Goal: Task Accomplishment & Management: Complete application form

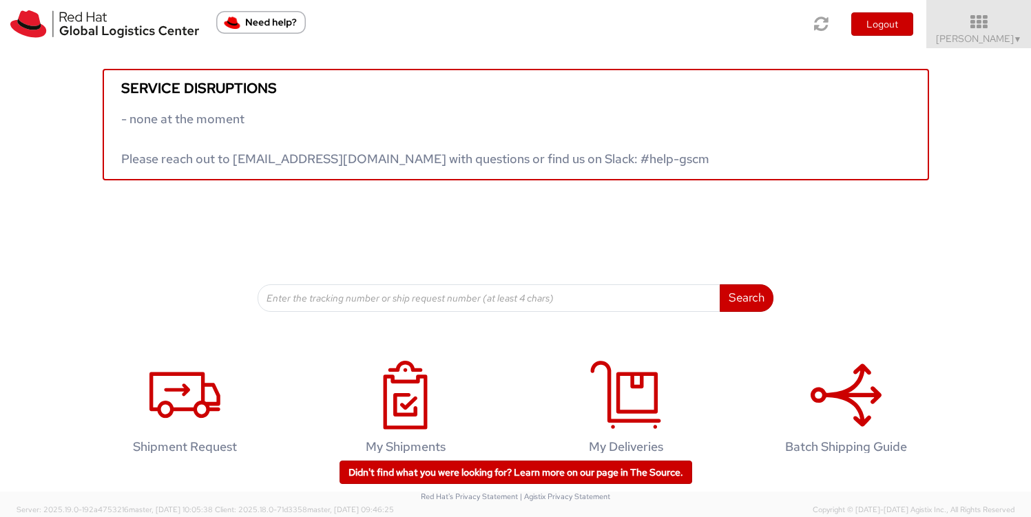
scroll to position [28, 0]
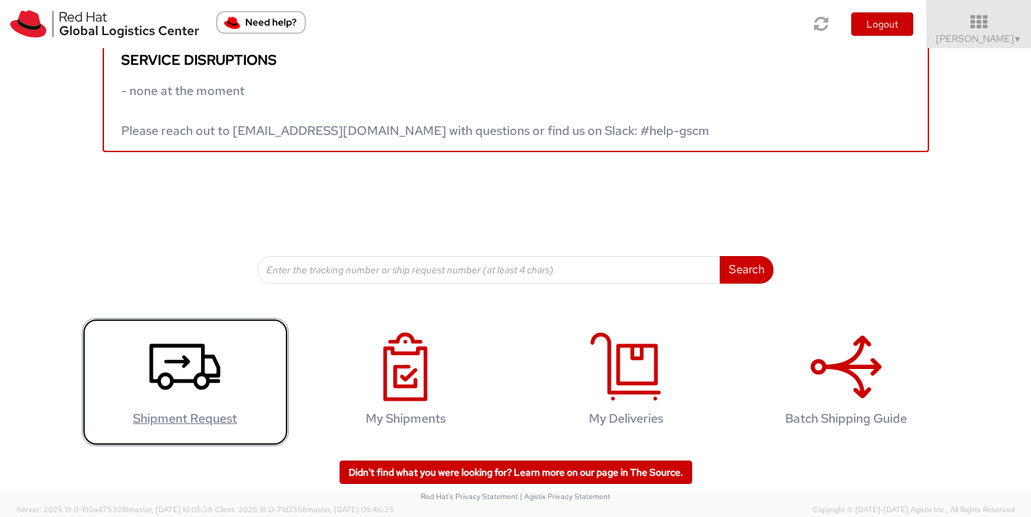
click at [169, 380] on icon at bounding box center [184, 367] width 71 height 69
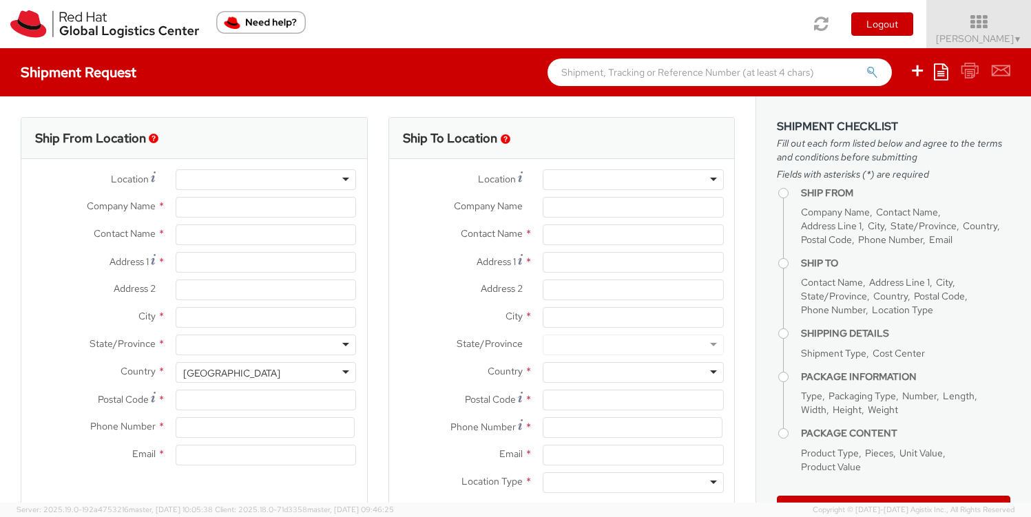
select select
select select "505"
type input "Red Hat GmbH"
type input "Terri Verdier"
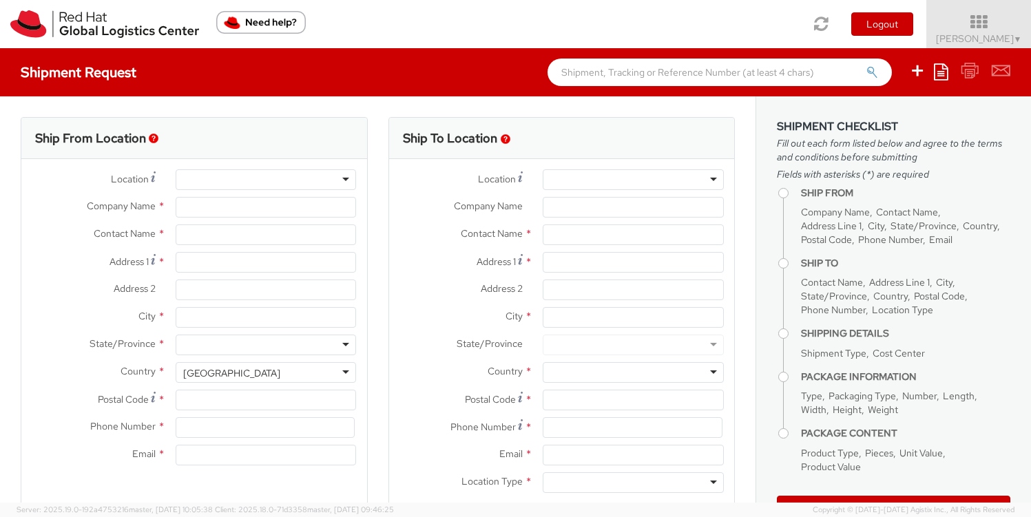
type input "Werner-von-Siemens-Ring 12"
type input "Technopark II"
type input "MUNICH"
type input "85630"
type input "49 89 205071 0"
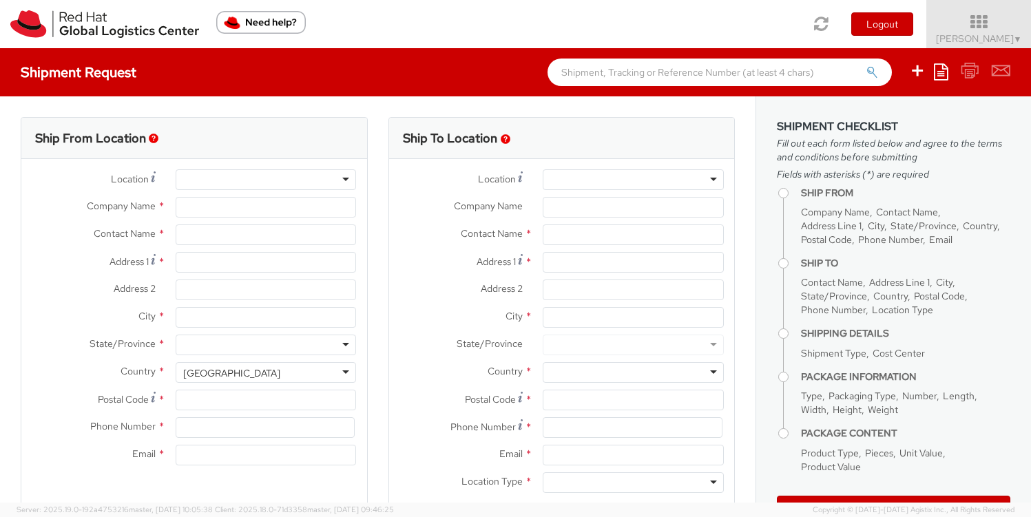
type input "tbarnes@redhat.com"
select select "CM"
select select "KGS"
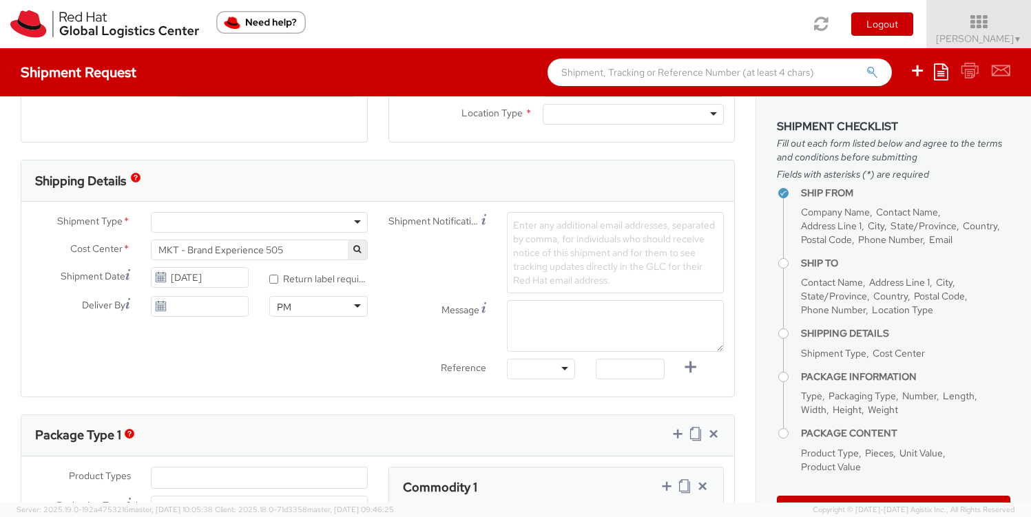
scroll to position [370, 0]
click at [273, 278] on input "* Return label required" at bounding box center [273, 277] width 9 height 9
checkbox input "true"
click at [177, 276] on input "[DATE]" at bounding box center [200, 276] width 98 height 21
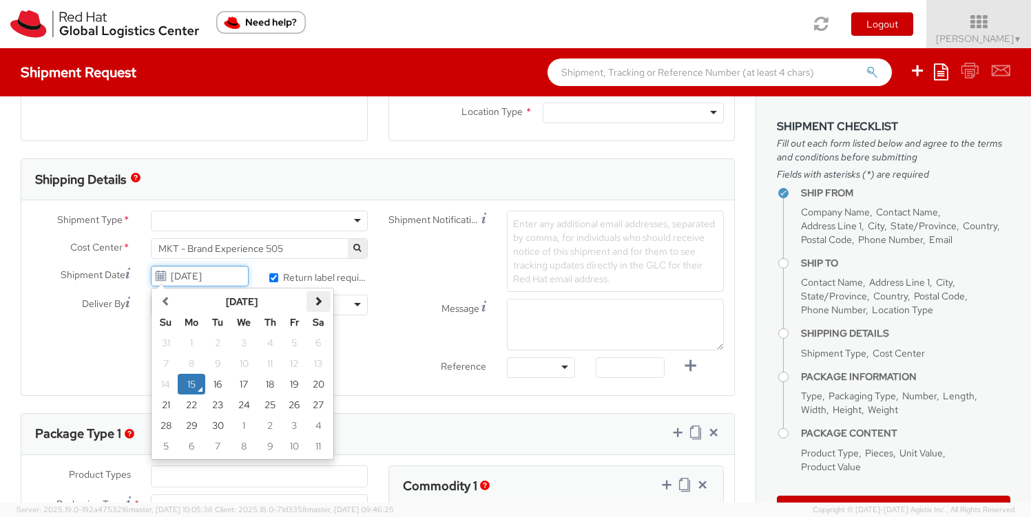
click at [315, 300] on span at bounding box center [318, 301] width 10 height 10
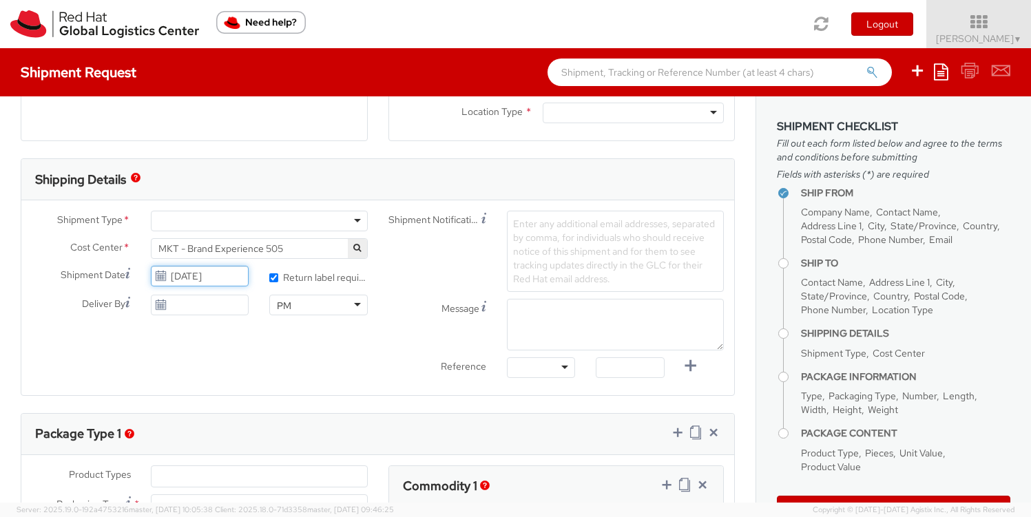
click at [191, 283] on input "[DATE]" at bounding box center [200, 276] width 98 height 21
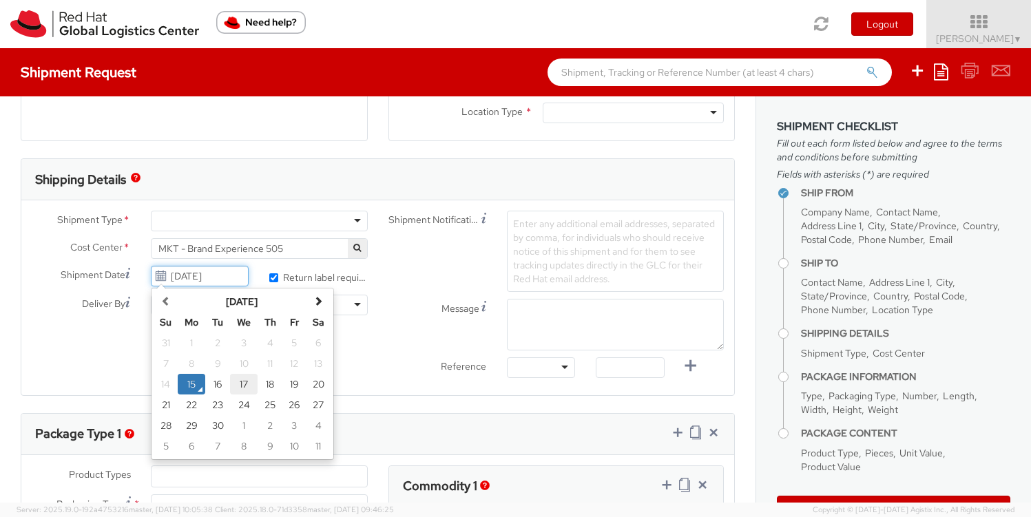
click at [239, 384] on td "17" at bounding box center [244, 384] width 28 height 21
type input "[DATE]"
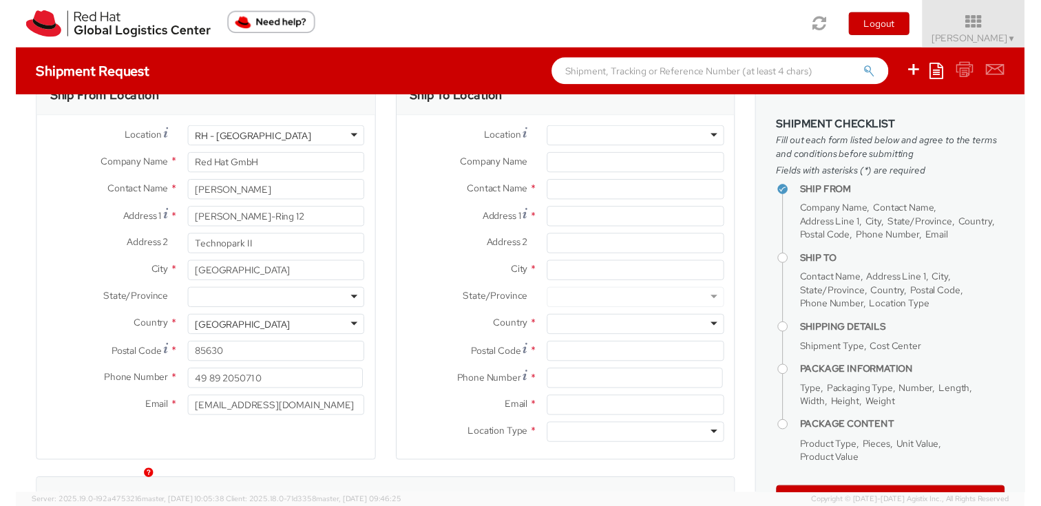
scroll to position [0, 0]
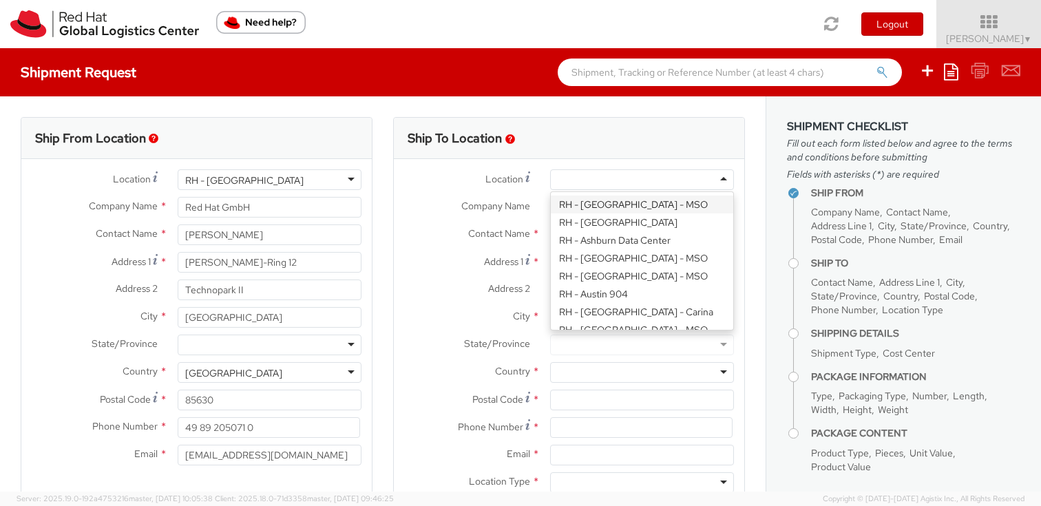
click at [601, 180] on div at bounding box center [642, 179] width 184 height 21
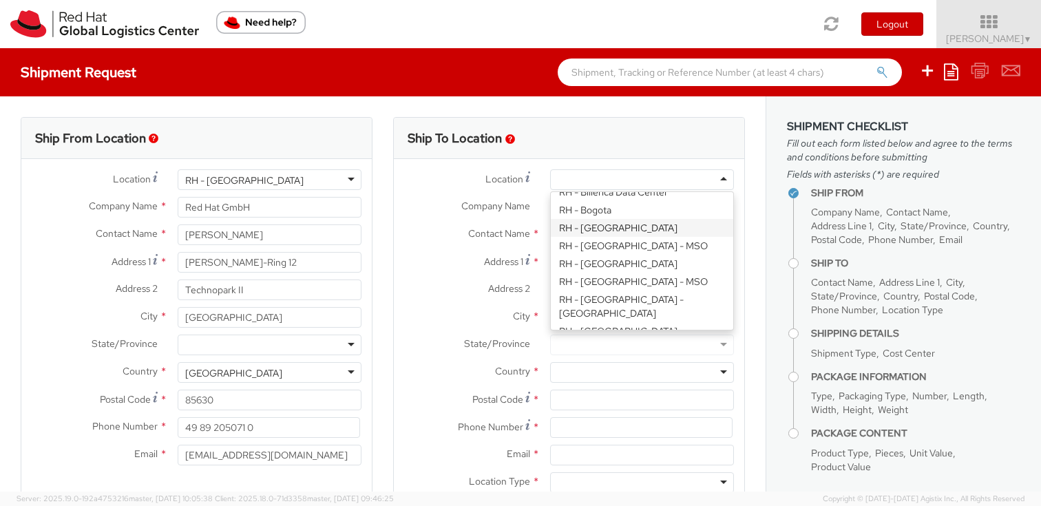
scroll to position [359, 0]
type input "Red Hat Czech s.r.o."
type input "Purkynova 647/111"
type input "[GEOGRAPHIC_DATA]"
type input "621 00"
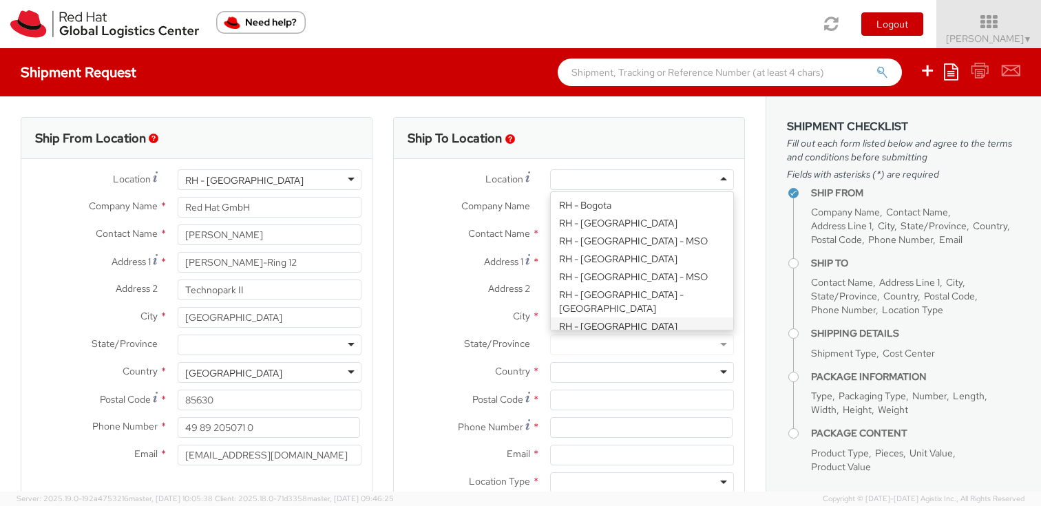
type input "420 532 294 555"
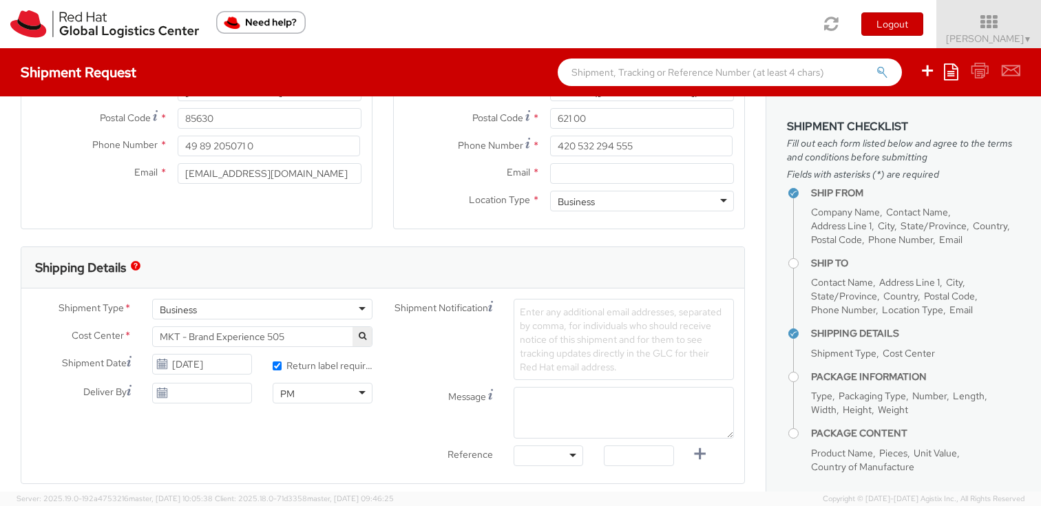
scroll to position [266, 0]
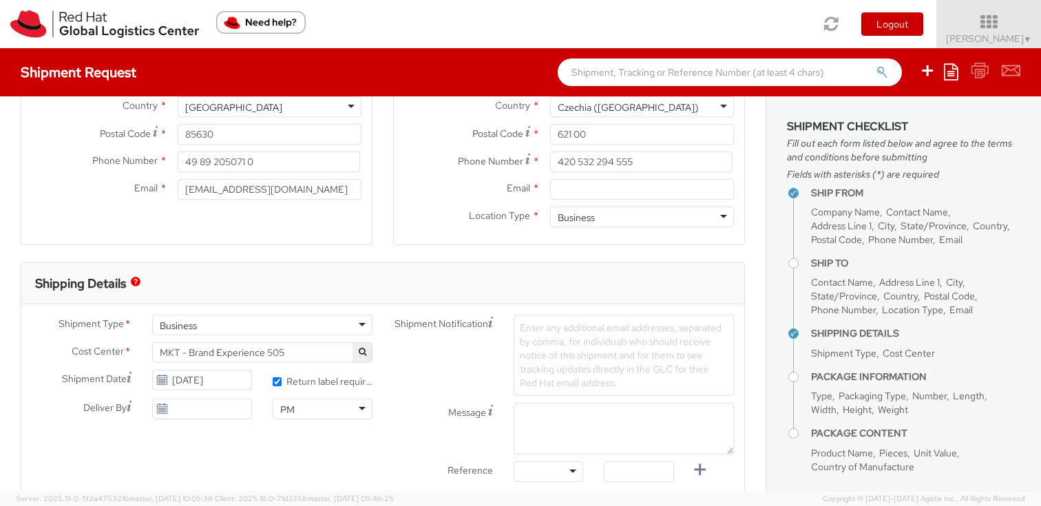
click at [163, 408] on use at bounding box center [162, 409] width 10 height 10
click at [178, 411] on input "[DATE]" at bounding box center [202, 409] width 100 height 21
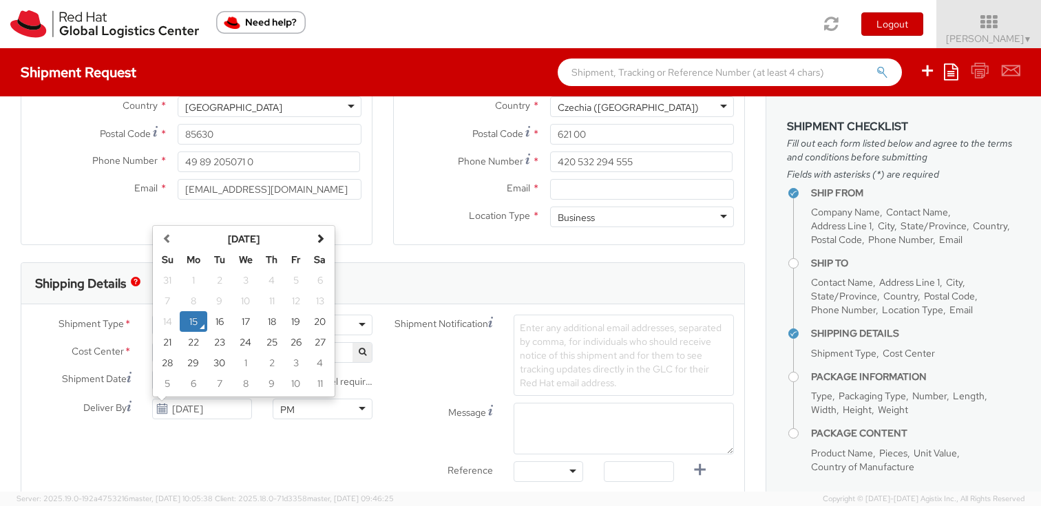
click at [178, 495] on span "master, [DATE] 10:05:38" at bounding box center [171, 499] width 84 height 10
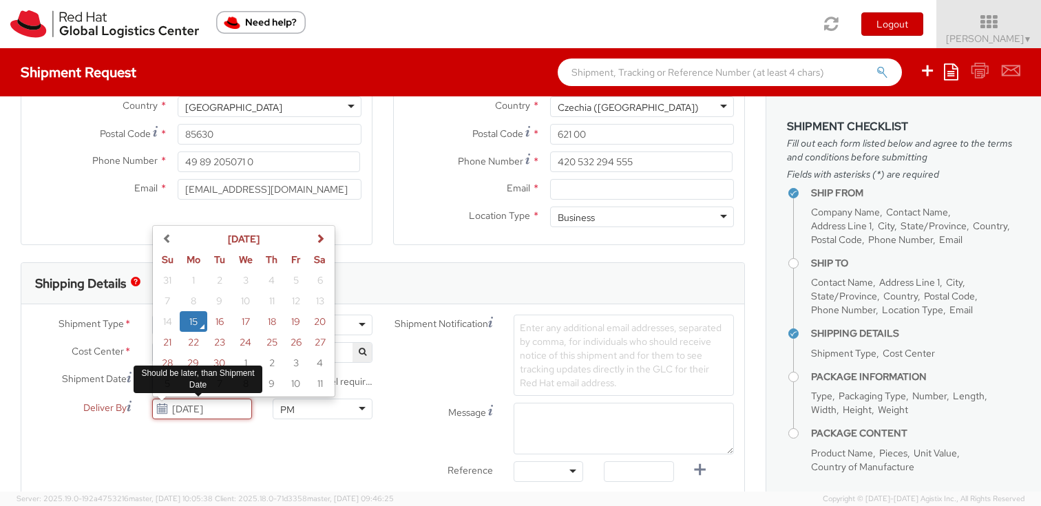
click at [181, 413] on input "[DATE]" at bounding box center [202, 409] width 100 height 21
click at [294, 322] on td "19" at bounding box center [296, 321] width 24 height 21
type input "09/19/2025"
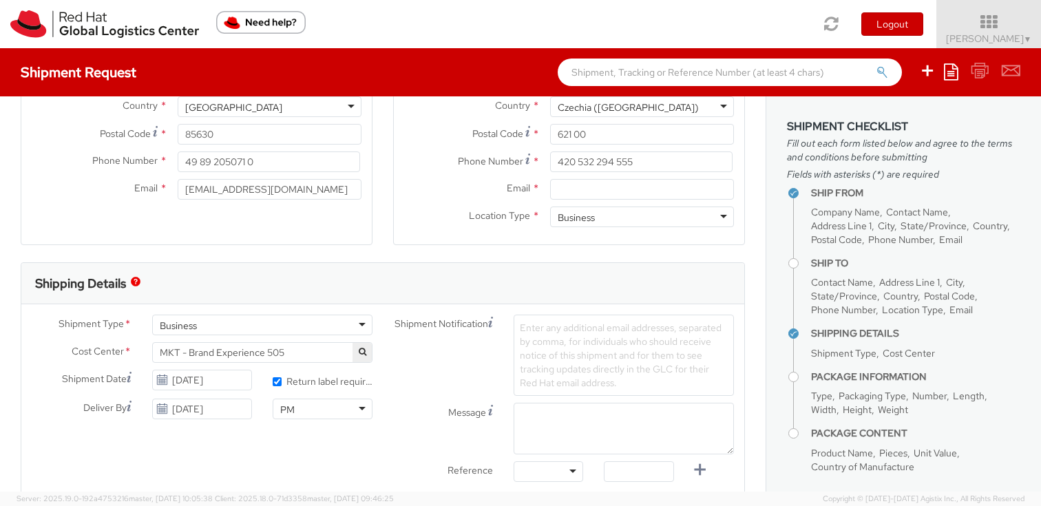
scroll to position [239, 0]
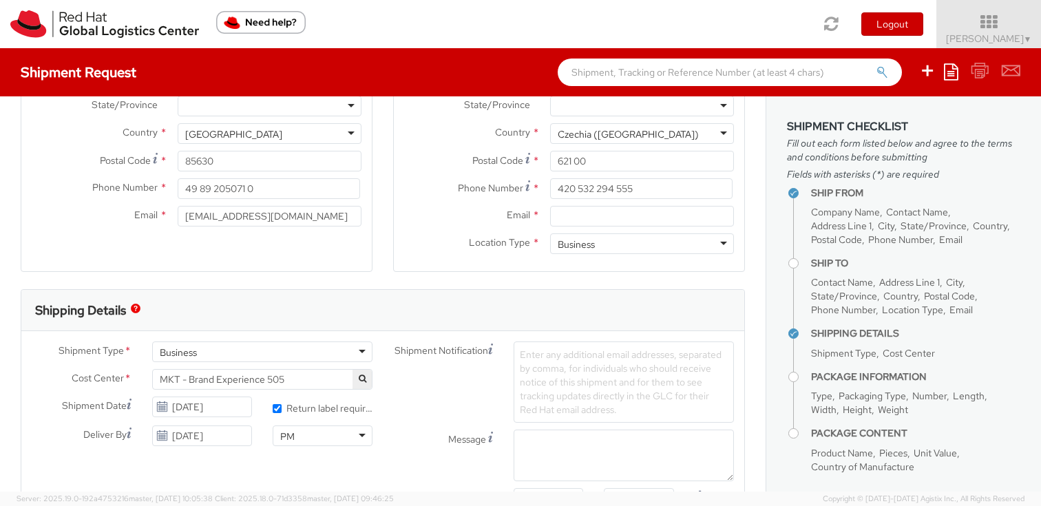
click at [543, 366] on span "Enter any additional email addresses, separated by comma, for individuals who s…" at bounding box center [621, 382] width 202 height 67
paste input "https://source.redhat.com/departments/it/itx/endpoint_systems/laptop_returns/la…"
type input "https://source.redhat.com/departments/it/itx/endpoint_systems/laptop_returns/la…"
click at [559, 359] on span "Enter any additional email addresses, separated by comma, for individuals who s…" at bounding box center [621, 382] width 202 height 67
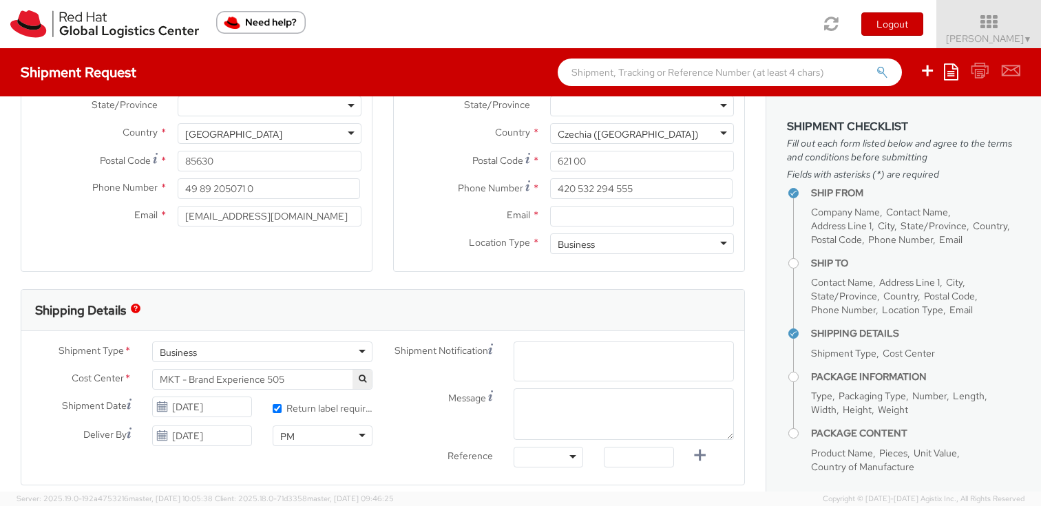
paste input "https://source.redhat.com/departments/it/itx/endpoint_systems/laptop_returns/la…"
type input "https://source.redhat.com/departments/it/itx/endpoint_systems/laptop_returns/la…"
paste input "emea-eshub@redhat.com"
type input "emea-eshub@redhat.com"
click at [503, 416] on div at bounding box center [623, 432] width 241 height 52
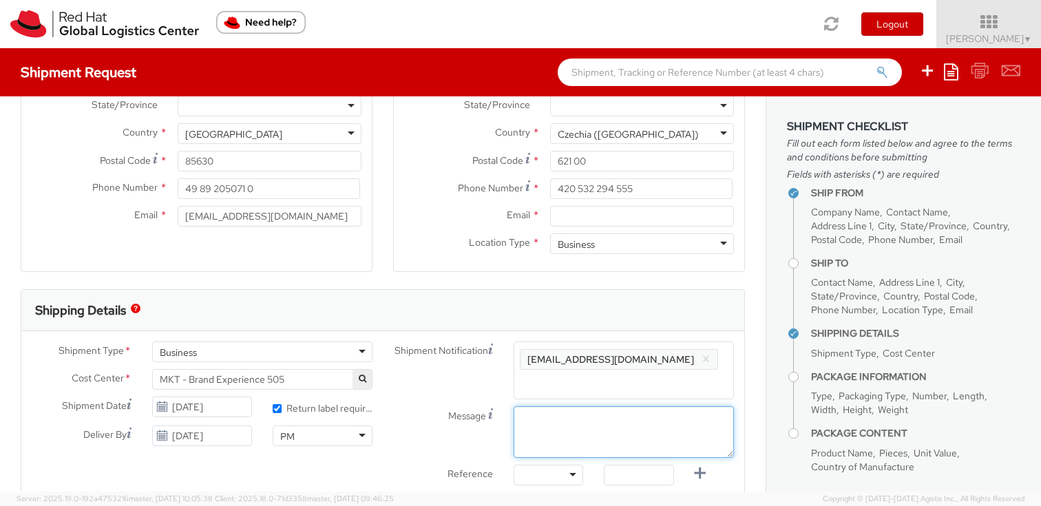
click at [558, 410] on textarea "Message" at bounding box center [624, 432] width 220 height 52
click at [316, 430] on div "PM" at bounding box center [323, 436] width 100 height 21
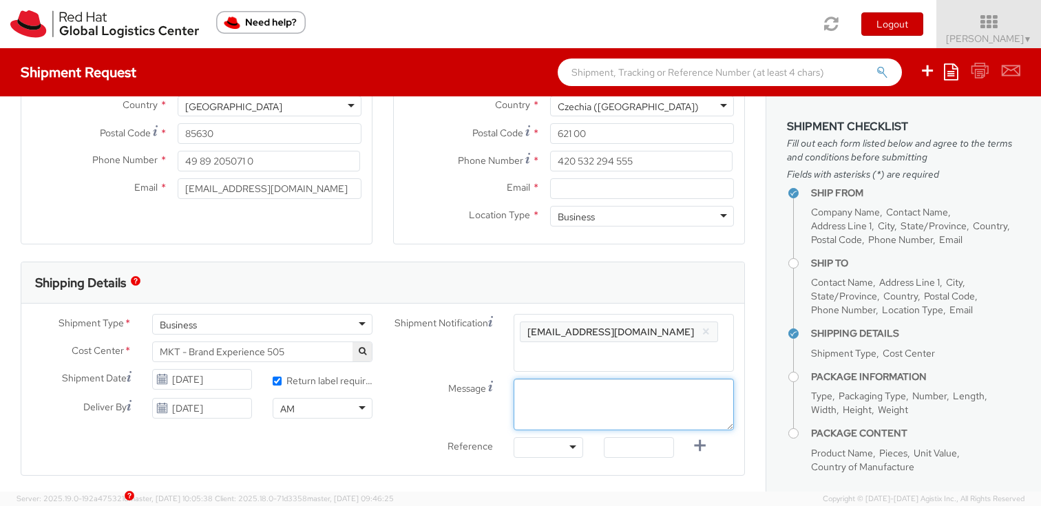
click at [551, 379] on textarea "Message" at bounding box center [624, 405] width 220 height 52
type textarea "Pickup times: Morning"
click at [299, 411] on div "AM" at bounding box center [323, 408] width 100 height 21
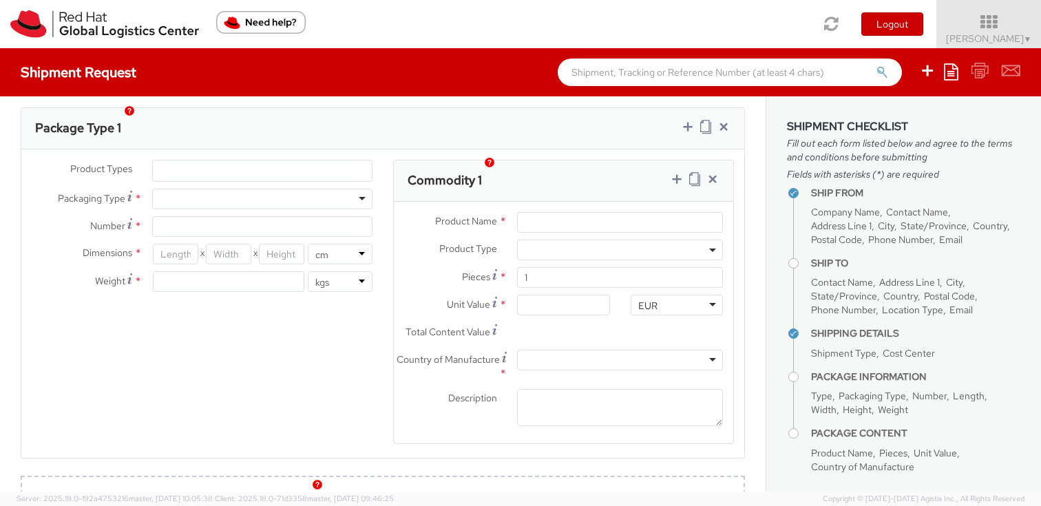
scroll to position [619, 0]
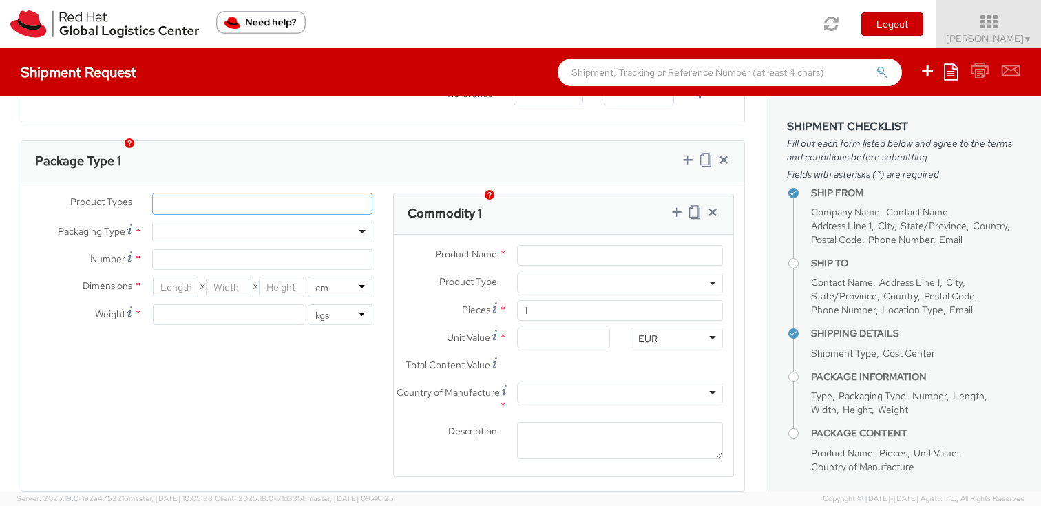
click at [190, 194] on ul at bounding box center [262, 204] width 219 height 21
type input "Laptop & cable"
click at [155, 396] on div "Product Types * Documents Docking Station Laptop Monitor Other Hardware Server …" at bounding box center [382, 344] width 723 height 302
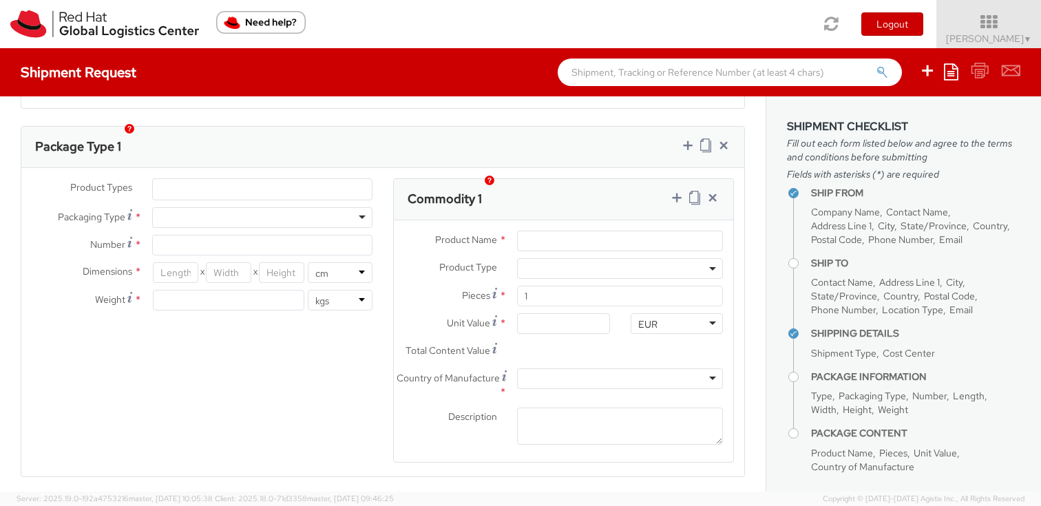
scroll to position [638, 0]
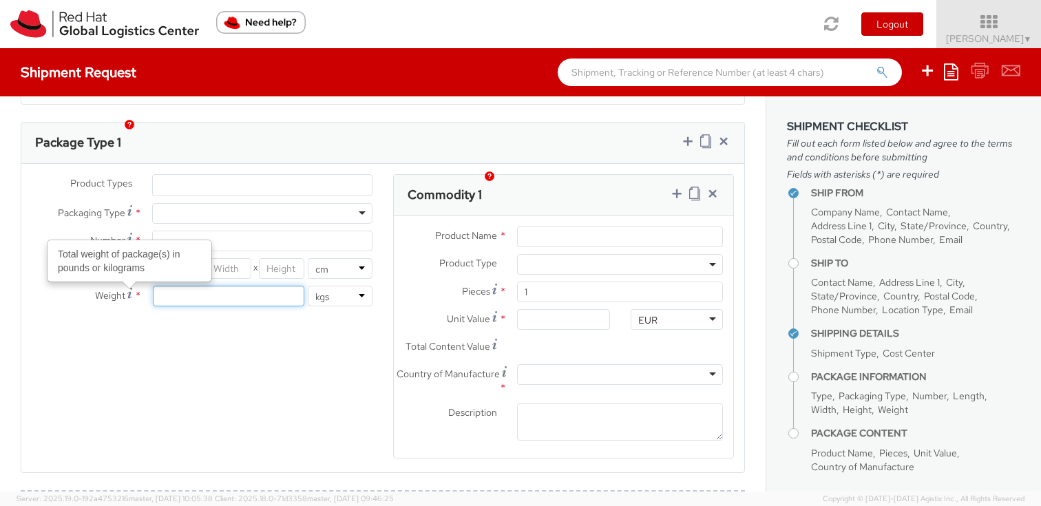
click at [181, 286] on input "number" at bounding box center [229, 296] width 152 height 21
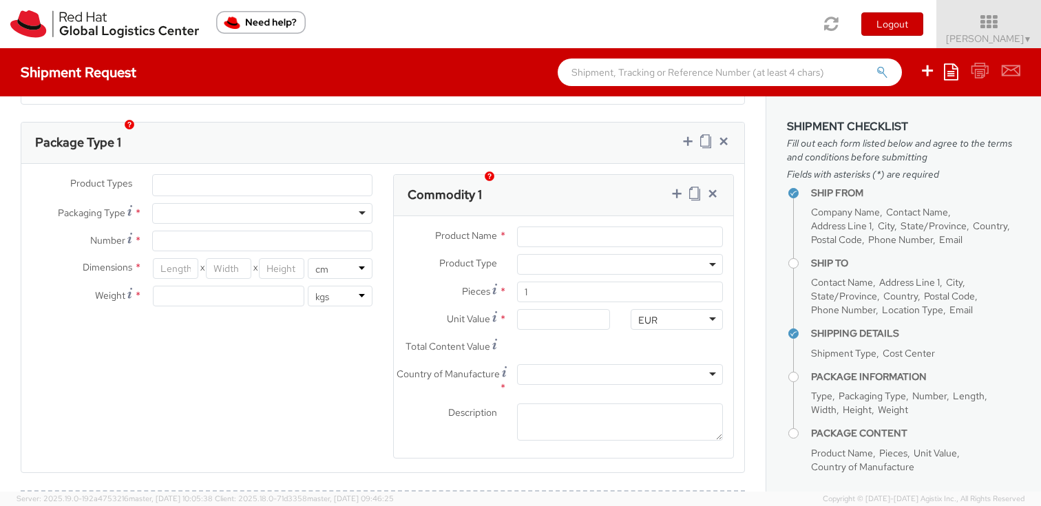
click at [178, 203] on div at bounding box center [262, 213] width 220 height 21
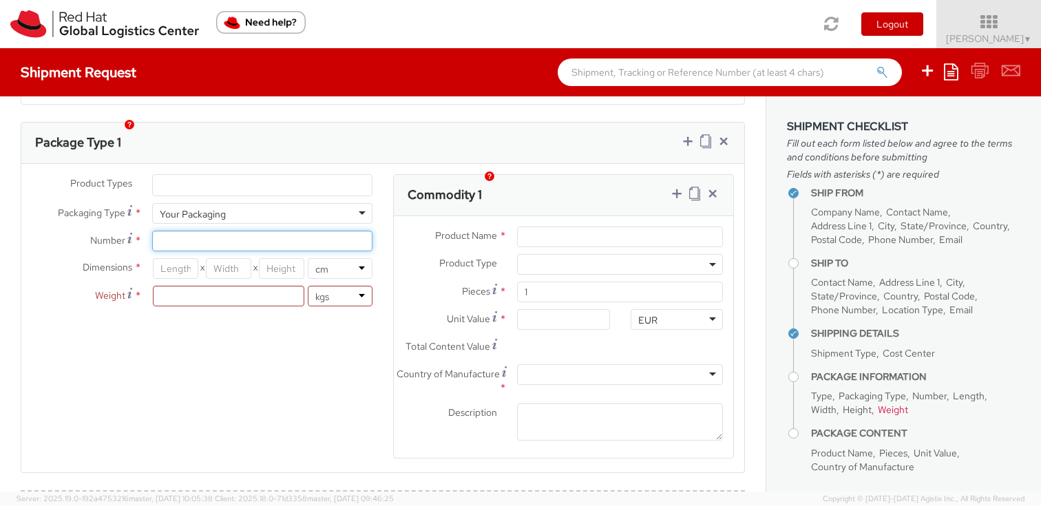
click at [169, 231] on input "Number *" at bounding box center [262, 241] width 220 height 21
type input "o"
type input "One"
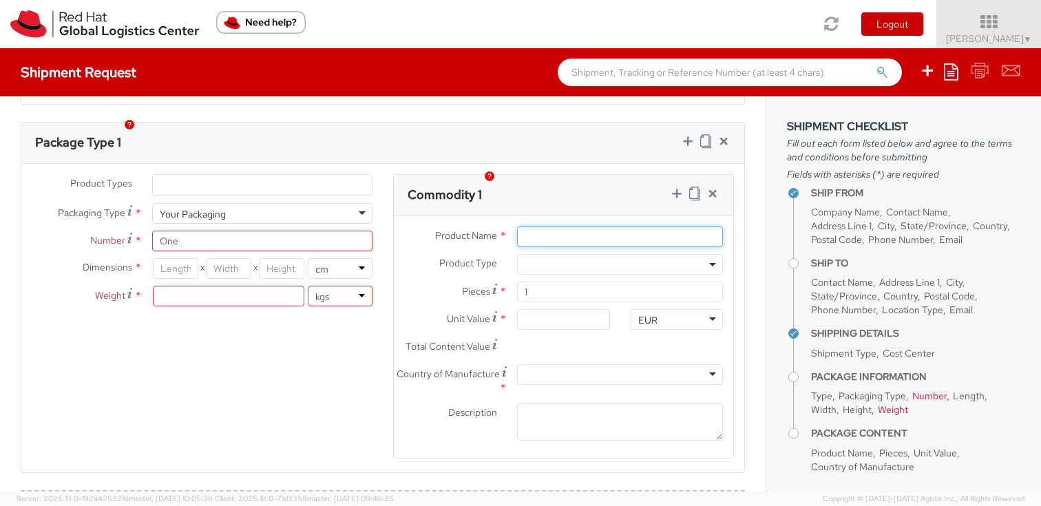
click at [552, 227] on input "Product Name *" at bounding box center [620, 237] width 206 height 21
type input "M"
type input "Apple Macboook"
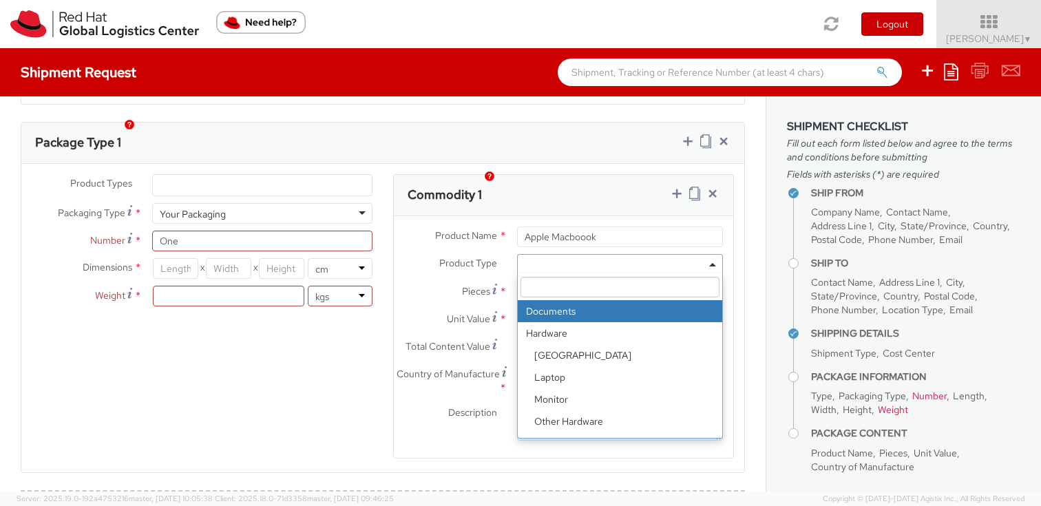
click at [575, 254] on span at bounding box center [620, 264] width 206 height 21
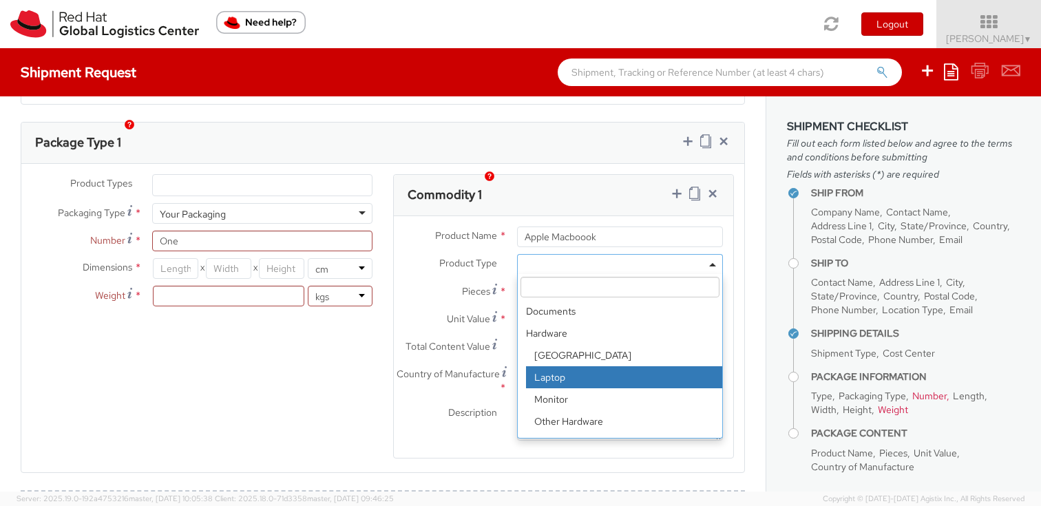
select select "LAPTOP"
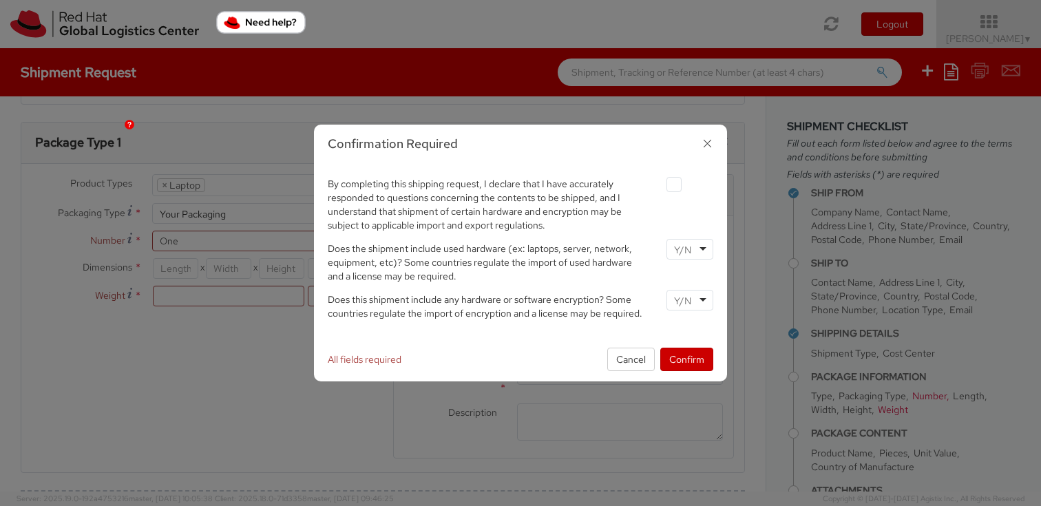
scroll to position [39, 0]
click at [671, 178] on label at bounding box center [674, 184] width 15 height 15
click at [663, 180] on input "checkbox" at bounding box center [658, 184] width 9 height 9
checkbox input "true"
click at [684, 251] on input "select-one" at bounding box center [684, 250] width 20 height 14
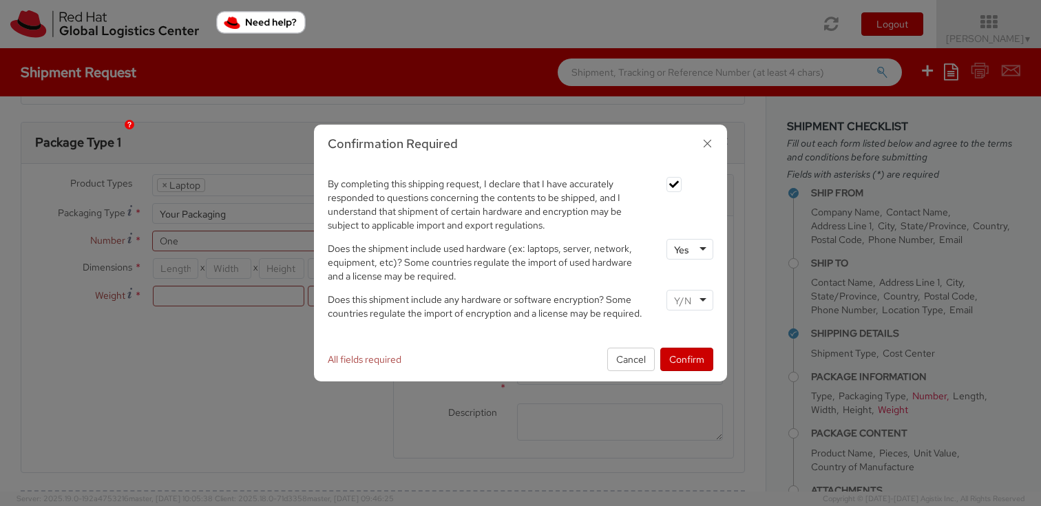
click at [683, 302] on input "select-one" at bounding box center [684, 301] width 20 height 14
click at [675, 356] on button "Confirm" at bounding box center [687, 359] width 53 height 23
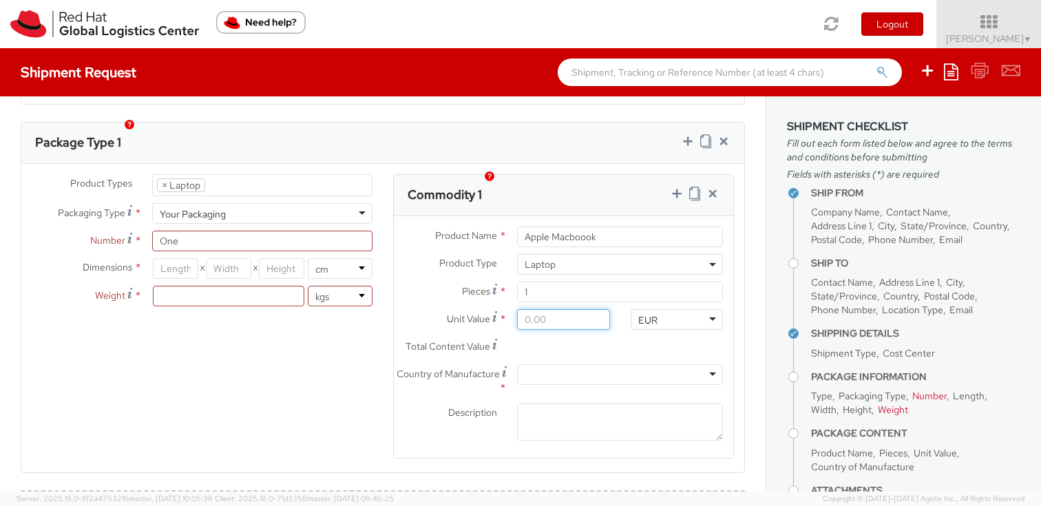
click at [566, 309] on input "Unit Value *" at bounding box center [563, 319] width 92 height 21
type input "1.00"
type input "10.00"
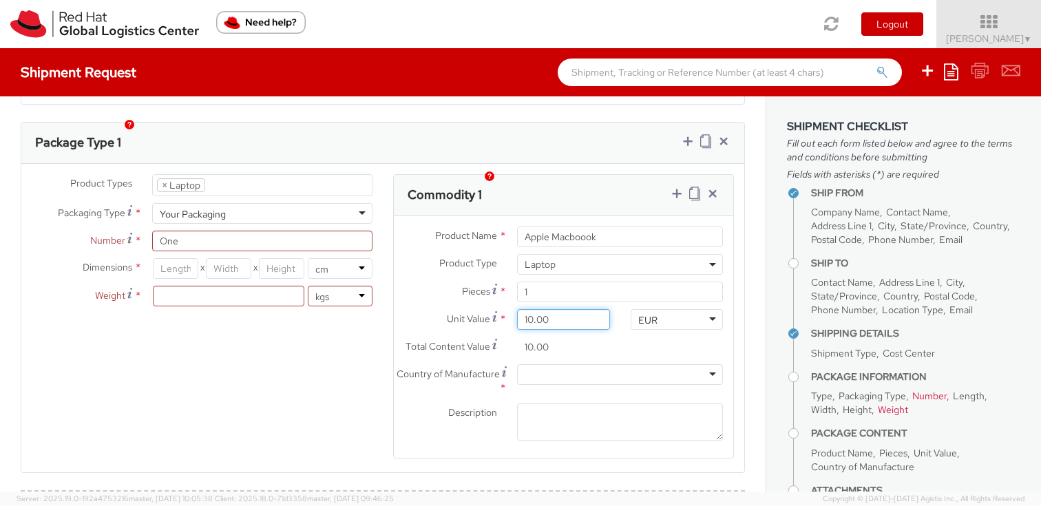
type input "100.00"
click at [577, 365] on div at bounding box center [620, 374] width 206 height 21
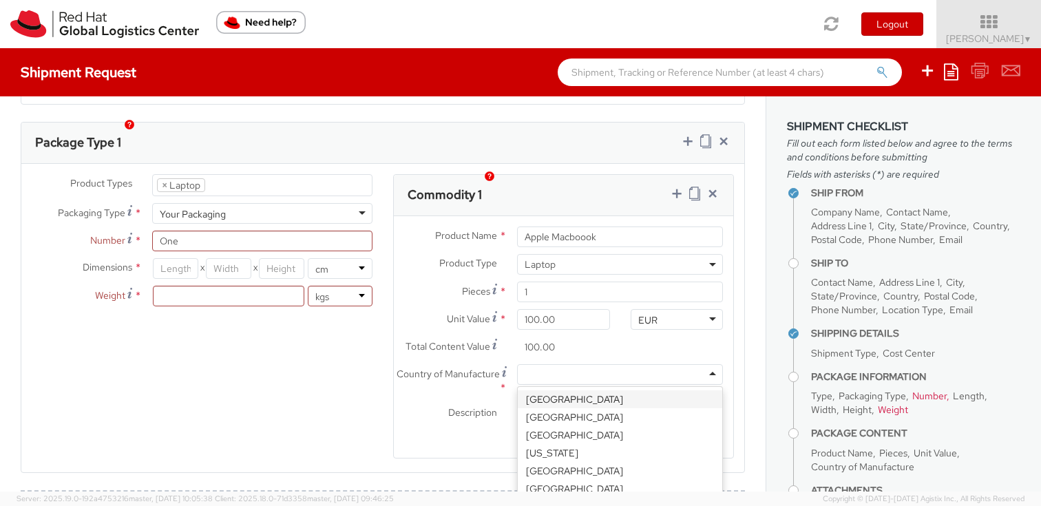
click at [545, 364] on div at bounding box center [620, 374] width 206 height 21
type input "chin"
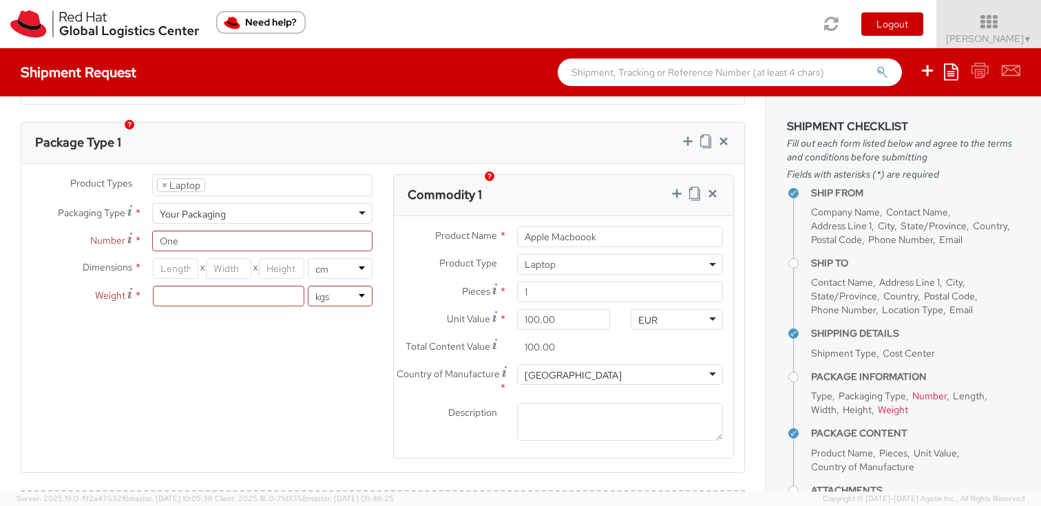
scroll to position [0, 0]
click at [168, 286] on input "number" at bounding box center [229, 296] width 152 height 21
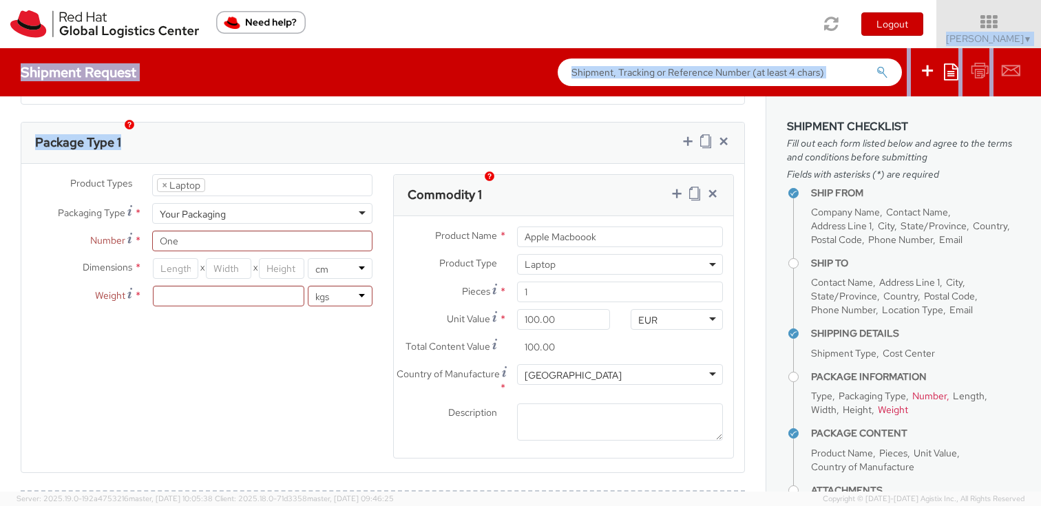
click at [417, 8] on div "Toggle navigation Logout Terri Verdier ▼ Home Shipment Request My Shipments My …" at bounding box center [520, 24] width 1041 height 48
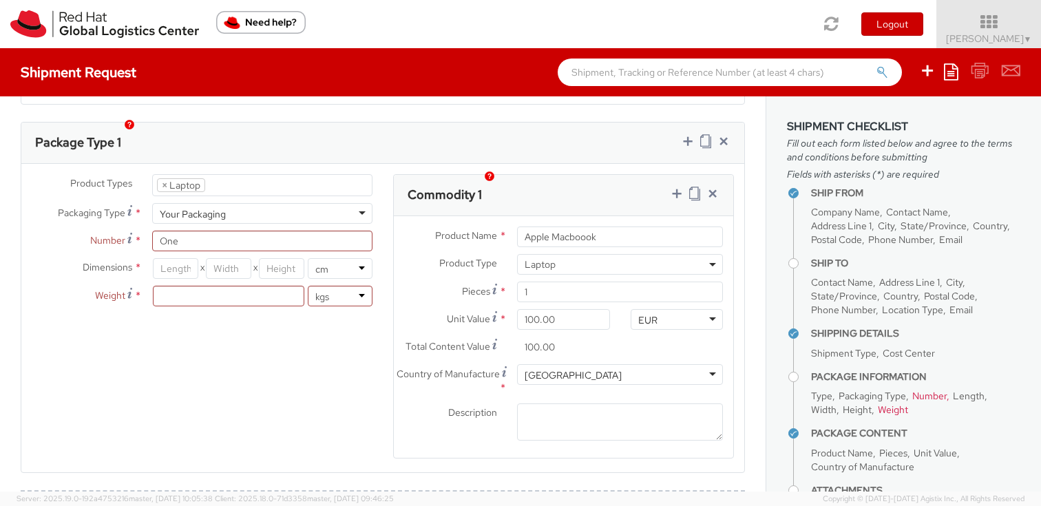
click at [430, 227] on label "Product Name *" at bounding box center [450, 236] width 113 height 18
click at [517, 227] on input "Apple Macboook" at bounding box center [620, 237] width 206 height 21
click at [430, 227] on label "Product Name *" at bounding box center [450, 236] width 113 height 18
click at [517, 227] on input "Apple Macboook" at bounding box center [620, 237] width 206 height 21
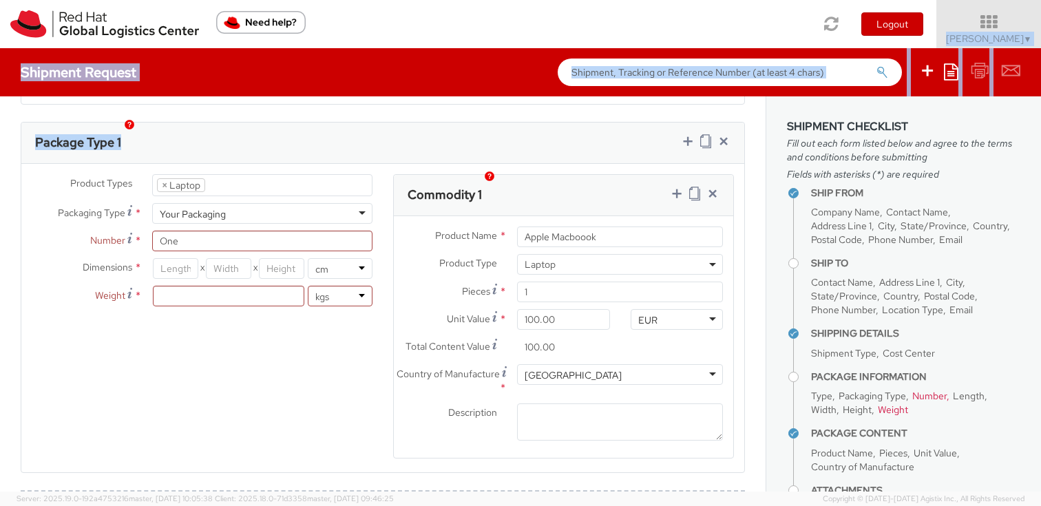
click at [457, 10] on div "Toggle navigation Logout Terri Verdier ▼ Home Shipment Request My Shipments My …" at bounding box center [520, 24] width 1041 height 48
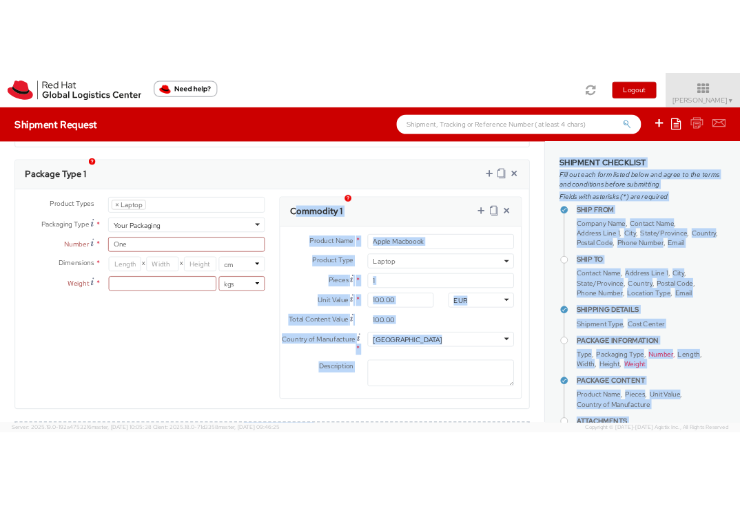
scroll to position [1071, 0]
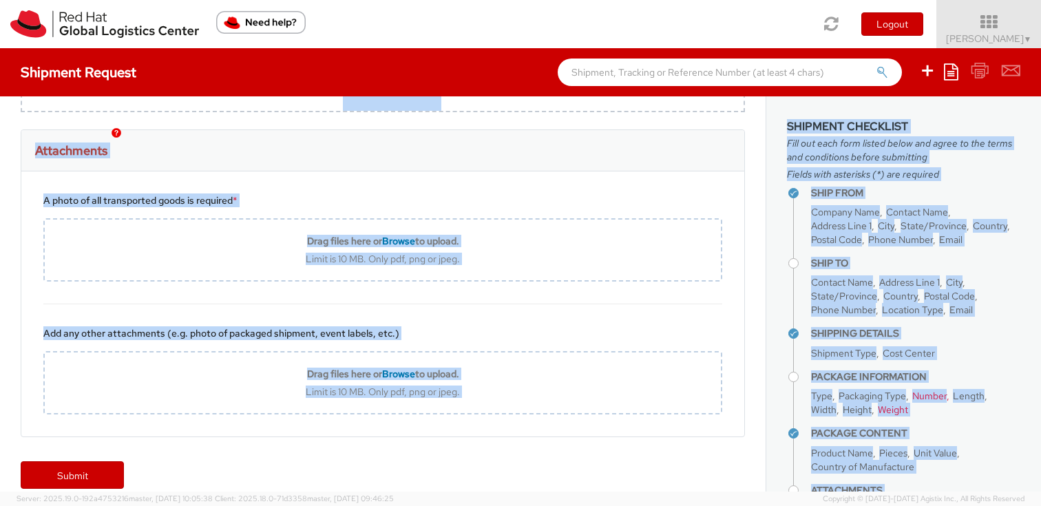
drag, startPoint x: 419, startPoint y: 183, endPoint x: 448, endPoint y: 1200, distance: 1017.7
click at [448, 506] on html "annexa Batch Shipping Guide Created with Sketch. calendar Created with Sketch." at bounding box center [520, 253] width 1041 height 506
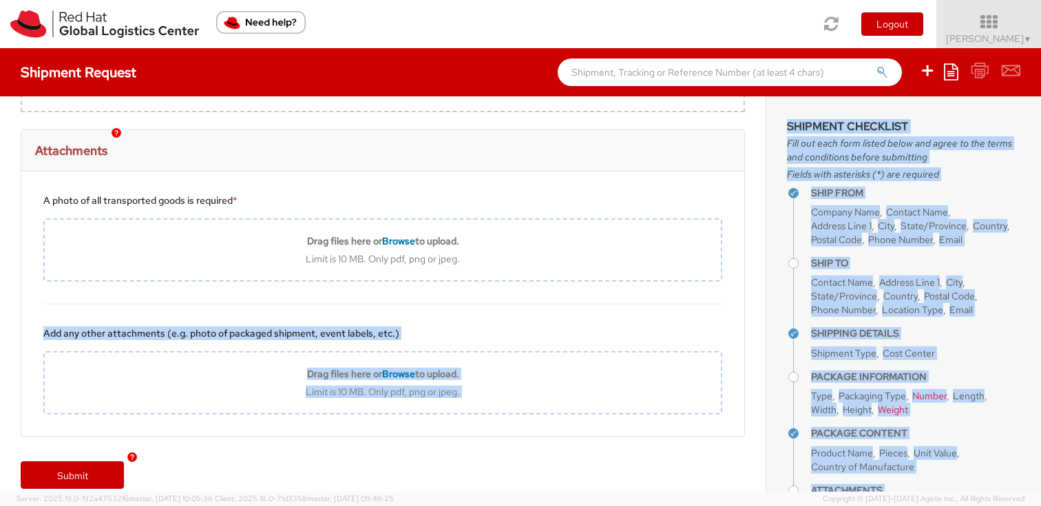
drag, startPoint x: 407, startPoint y: 278, endPoint x: 603, endPoint y: 3178, distance: 2906.4
click at [603, 506] on html "annexa Batch Shipping Guide Created with Sketch. calendar Created with Sketch." at bounding box center [520, 253] width 1041 height 506
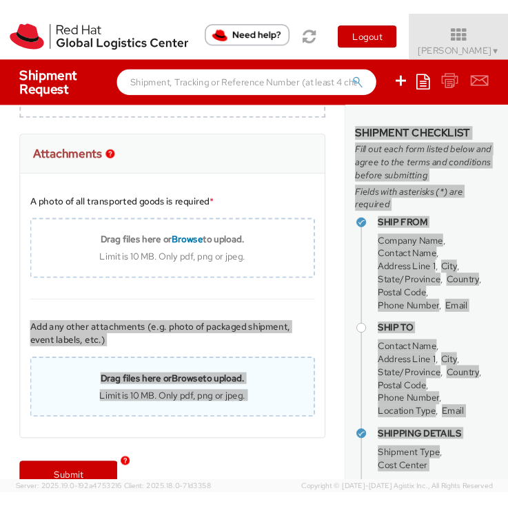
scroll to position [0, 0]
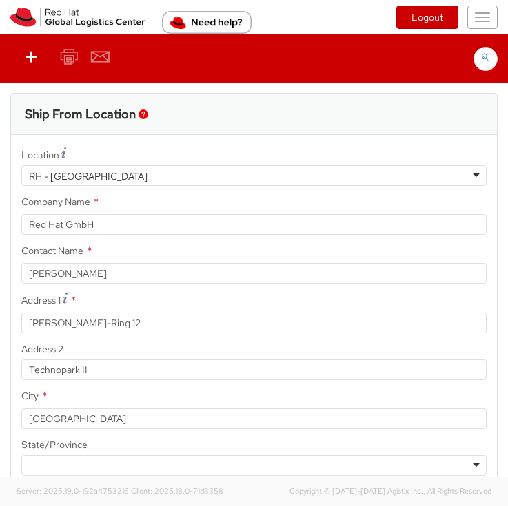
click at [357, 334] on div "Location * RH - Munich RH - Munich RH - Amsterdam - MSO RH - Amsterdam Data Cen…" at bounding box center [254, 412] width 486 height 534
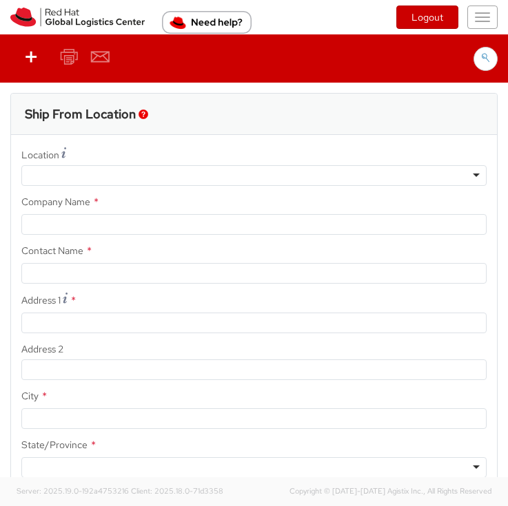
select select "505"
type input "Red Hat GmbH"
type input "[PERSON_NAME]"
type input "[PERSON_NAME]-Ring 12"
type input "Technopark II"
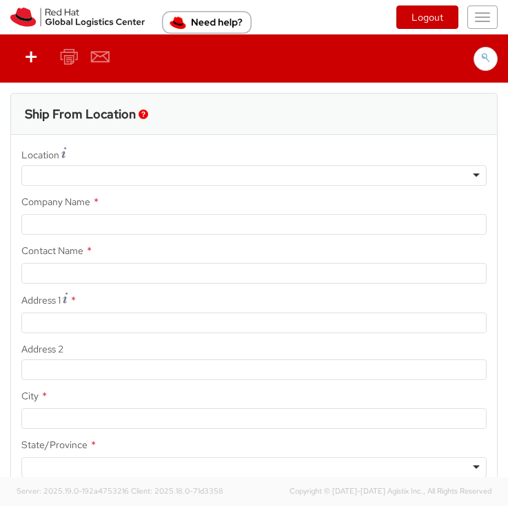
type input "[GEOGRAPHIC_DATA]"
type input "85630"
type input "49 89 205071 0"
type input "[EMAIL_ADDRESS][DOMAIN_NAME]"
select select "CM"
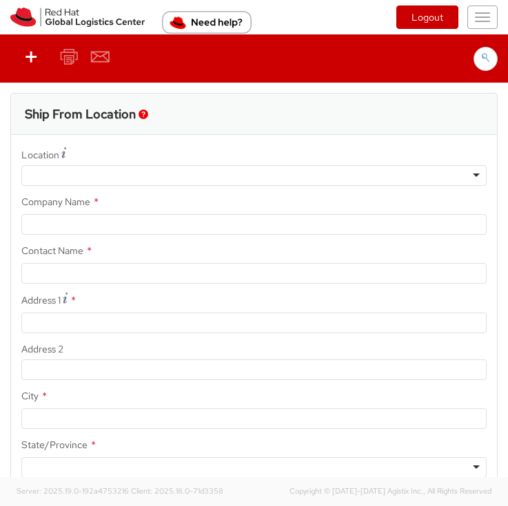
select select "KGS"
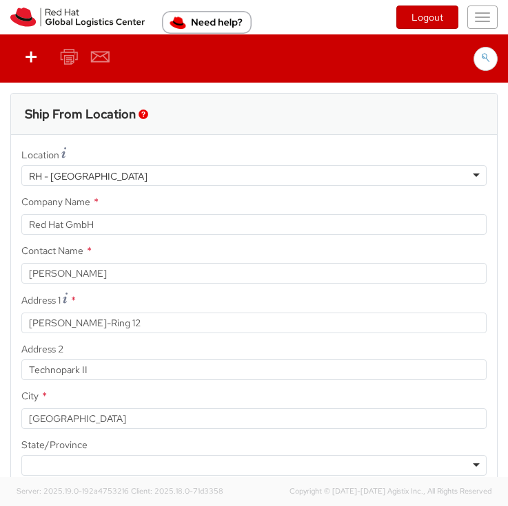
select select
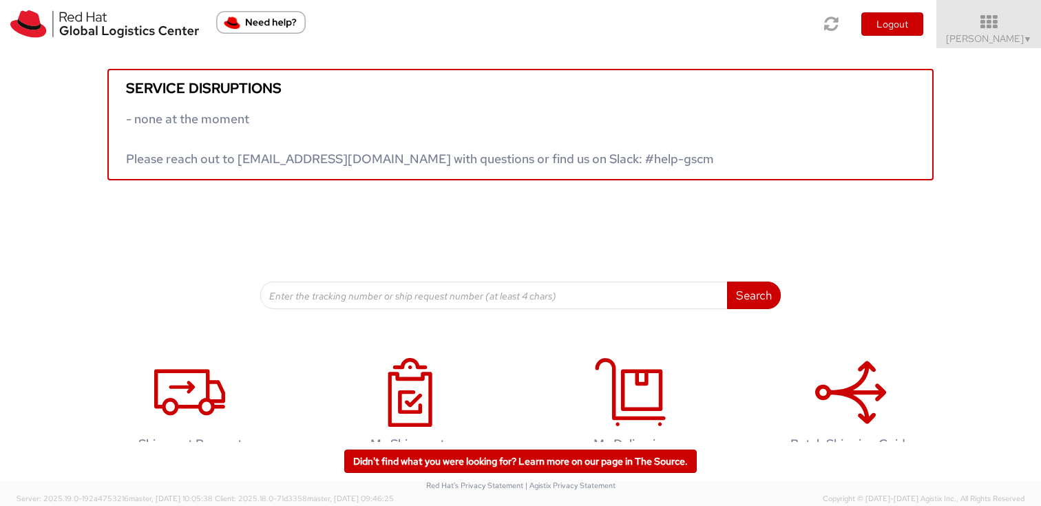
scroll to position [37, 0]
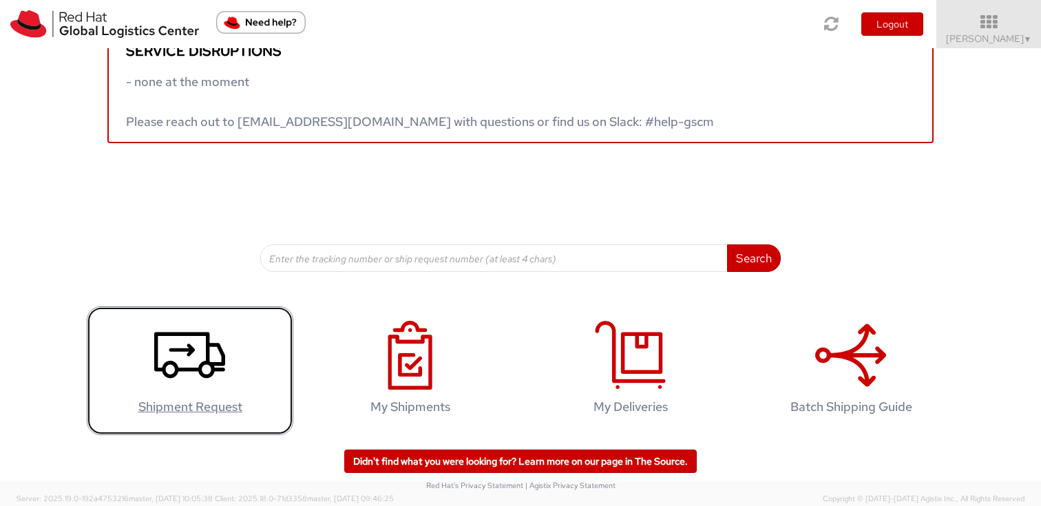
click at [175, 343] on icon at bounding box center [189, 355] width 71 height 69
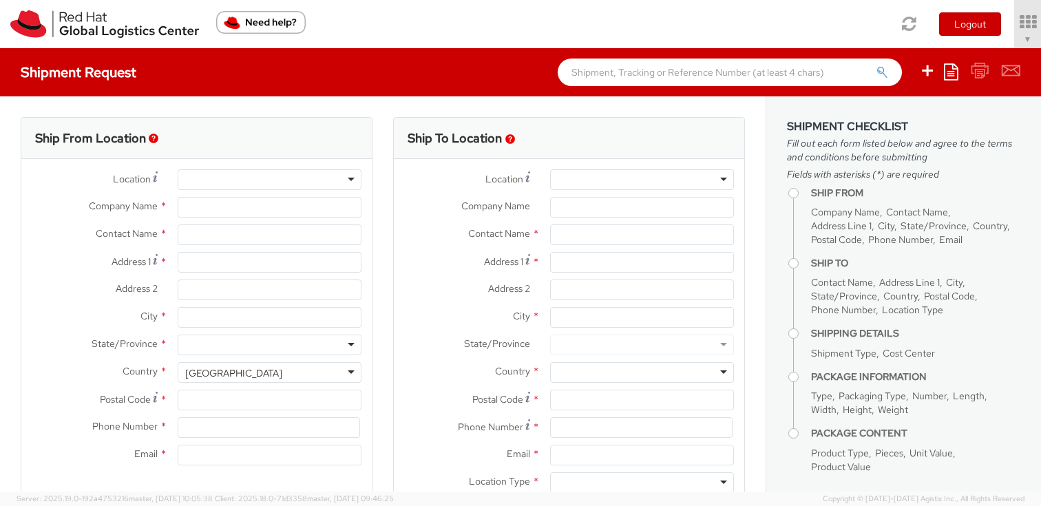
type input "Red Hat GmbH"
type input "[PERSON_NAME]"
type input "[PERSON_NAME]-Ring 12"
type input "Technopark II"
type input "[GEOGRAPHIC_DATA]"
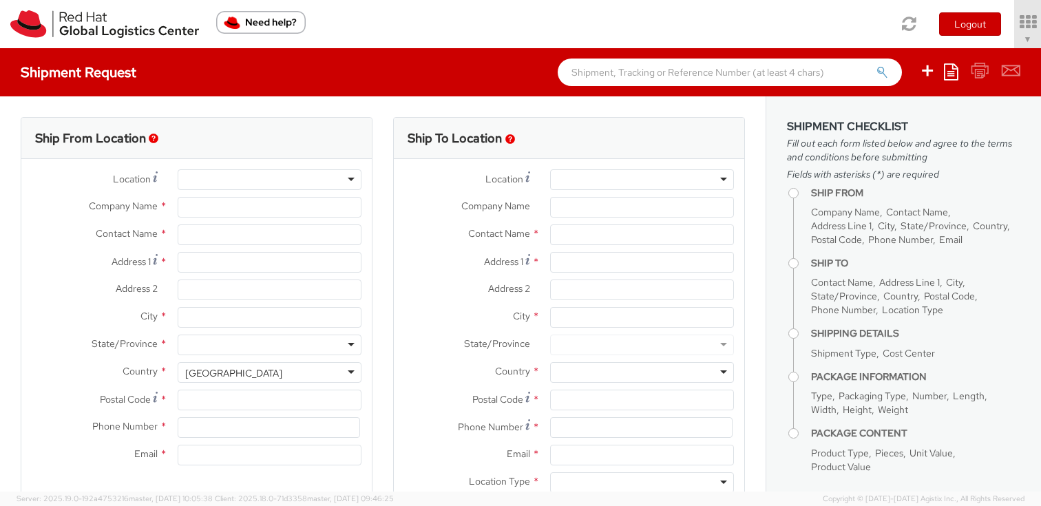
type input "85630"
type input "49 89 205071 0"
type input "[EMAIL_ADDRESS][DOMAIN_NAME]"
select select "CM"
select select "KGS"
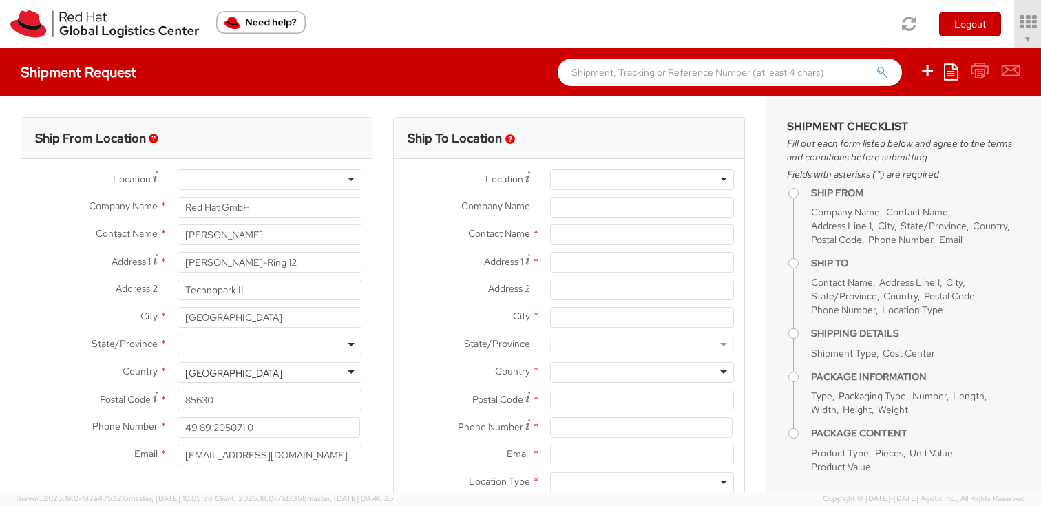
select select "505"
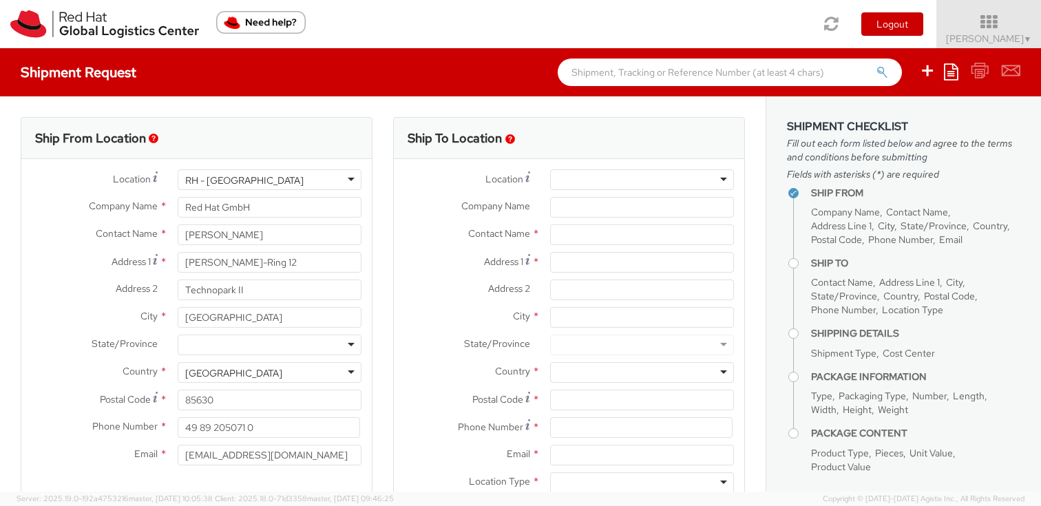
select select
click at [594, 176] on div at bounding box center [642, 179] width 184 height 21
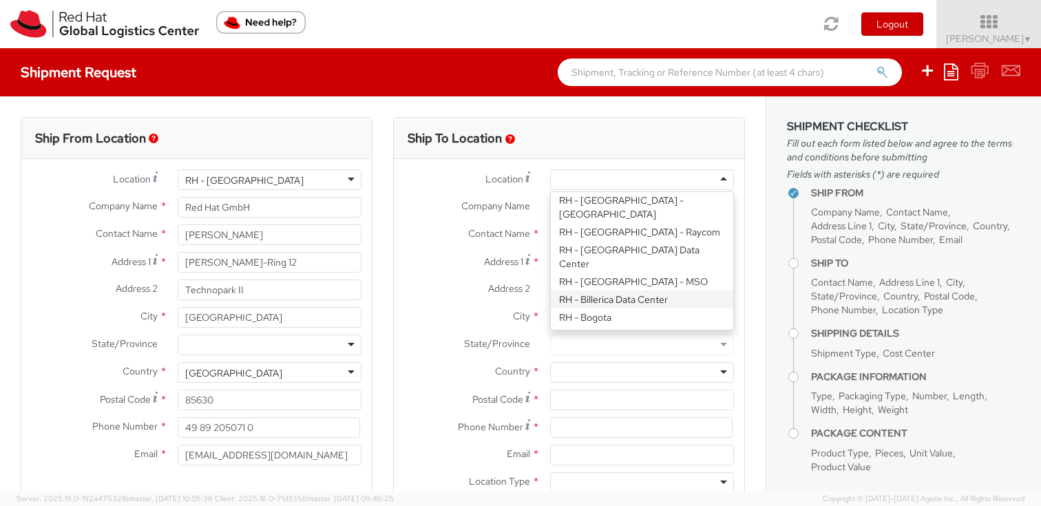
scroll to position [320, 0]
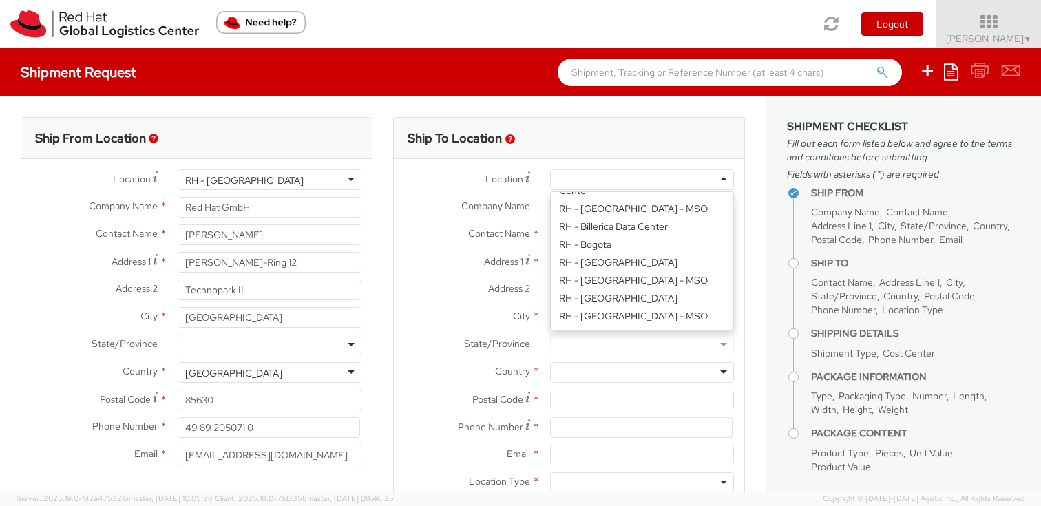
type input "Red Hat Czech s.r.o."
type input "Purkynova 647/111"
type input "[GEOGRAPHIC_DATA]"
type input "621 00"
type input "420 532 294 555"
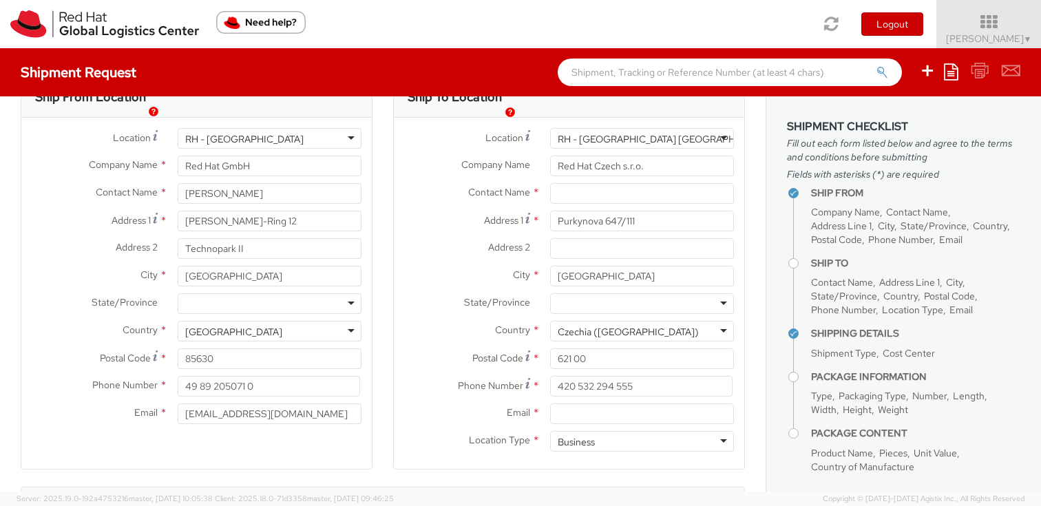
scroll to position [13, 0]
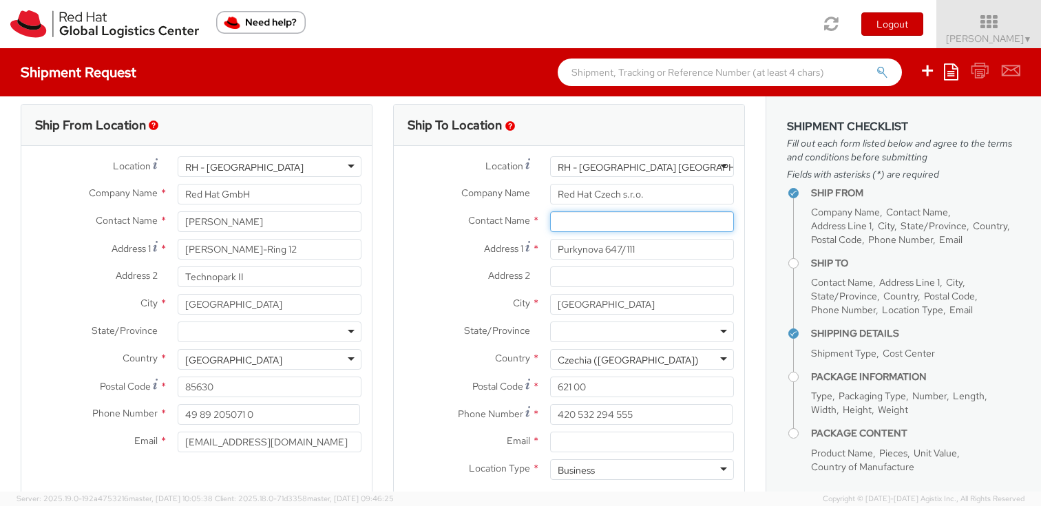
click at [575, 220] on input "text" at bounding box center [642, 221] width 184 height 21
type input "Red Hat IT - Endpoint Systems"
click at [434, 335] on label "State/Province *" at bounding box center [467, 331] width 146 height 18
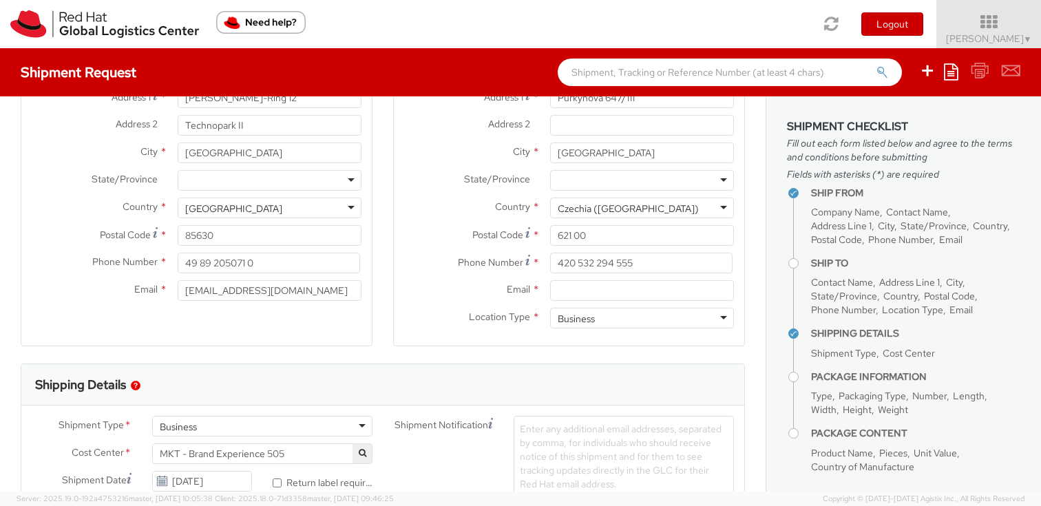
scroll to position [167, 0]
click at [594, 284] on input "Email *" at bounding box center [642, 288] width 184 height 21
paste input "[EMAIL_ADDRESS][DOMAIN_NAME]"
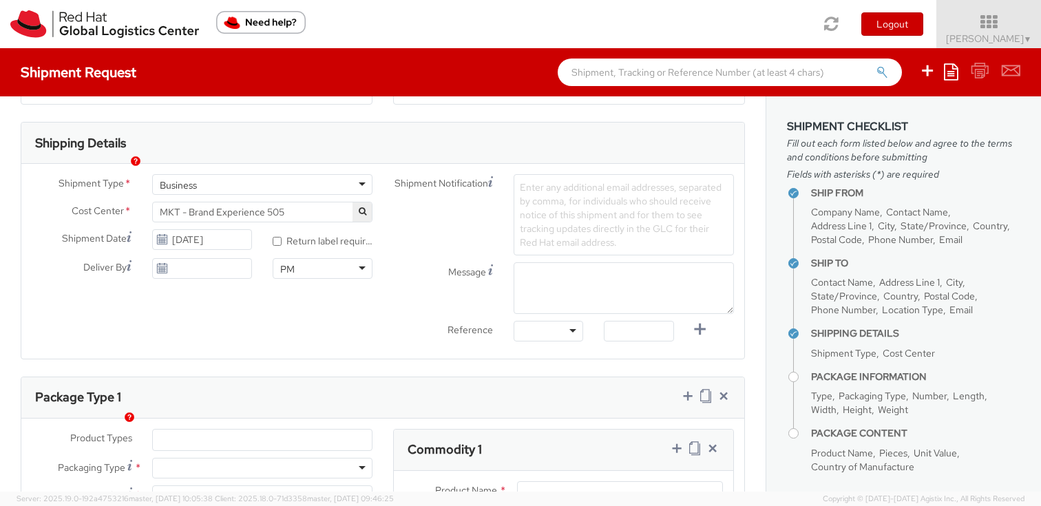
scroll to position [411, 0]
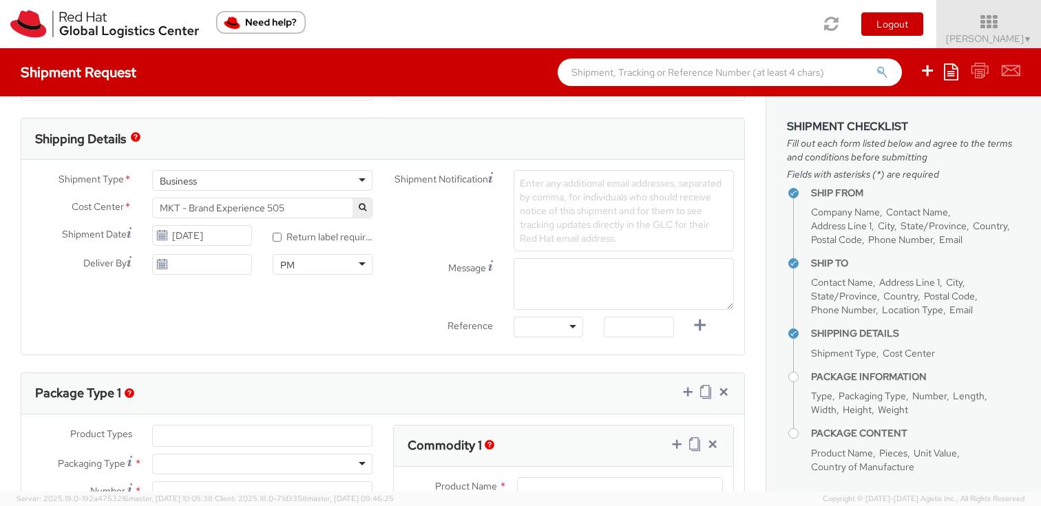
type input "[EMAIL_ADDRESS][DOMAIN_NAME]"
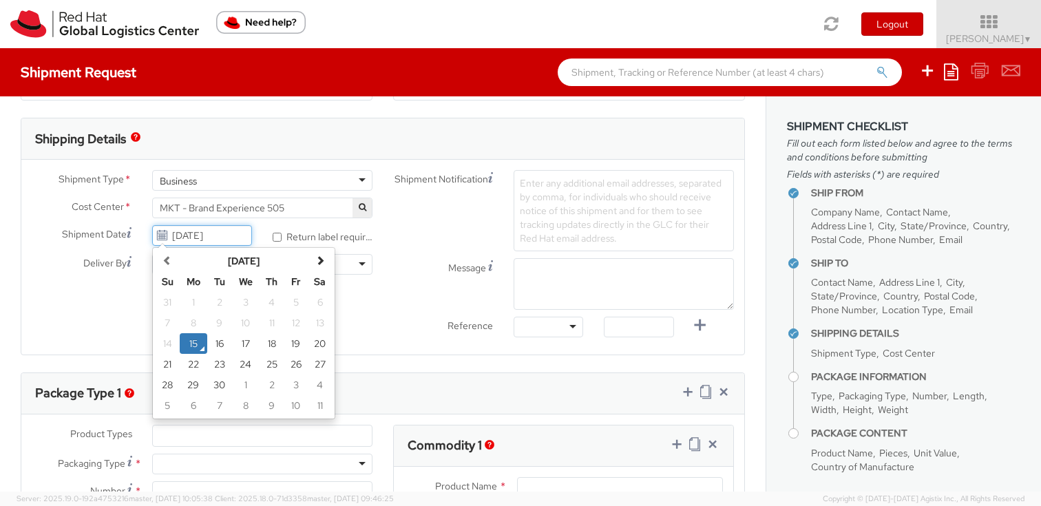
click at [168, 236] on input "[DATE]" at bounding box center [202, 235] width 100 height 21
click at [251, 342] on td "17" at bounding box center [246, 343] width 28 height 21
type input "[DATE]"
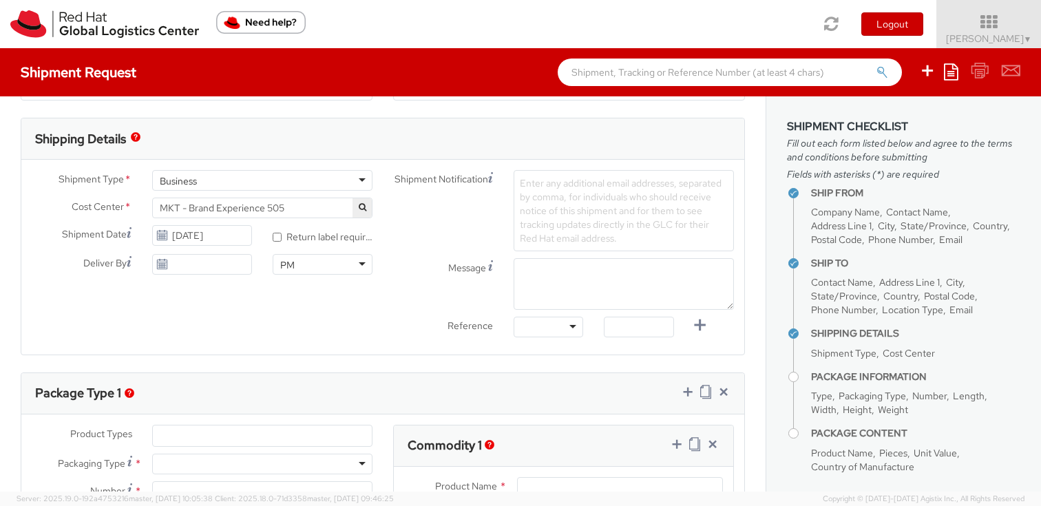
click at [281, 236] on label "* Return label required" at bounding box center [323, 236] width 100 height 16
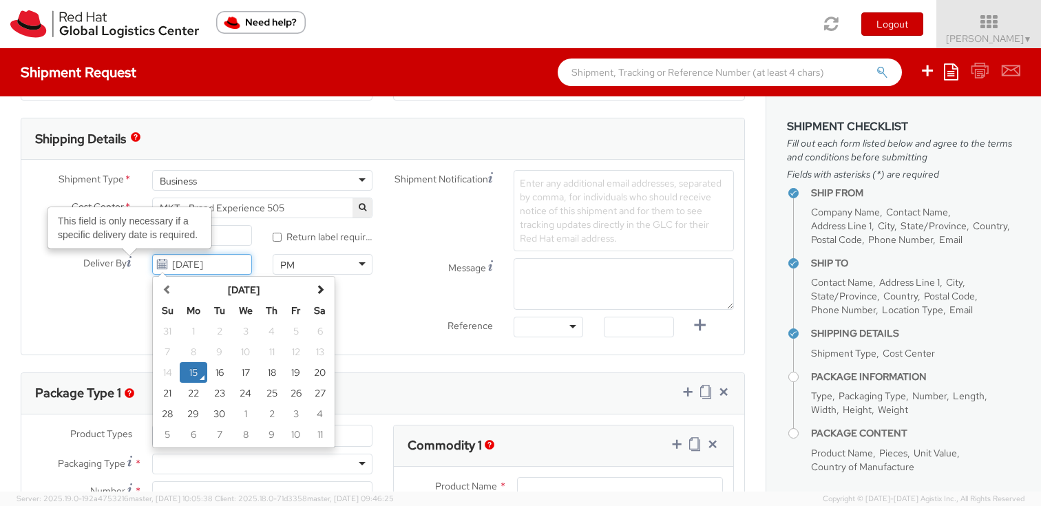
click at [183, 269] on input "[DATE]" at bounding box center [202, 264] width 100 height 21
click at [185, 389] on td "22" at bounding box center [194, 393] width 28 height 21
type input "[DATE]"
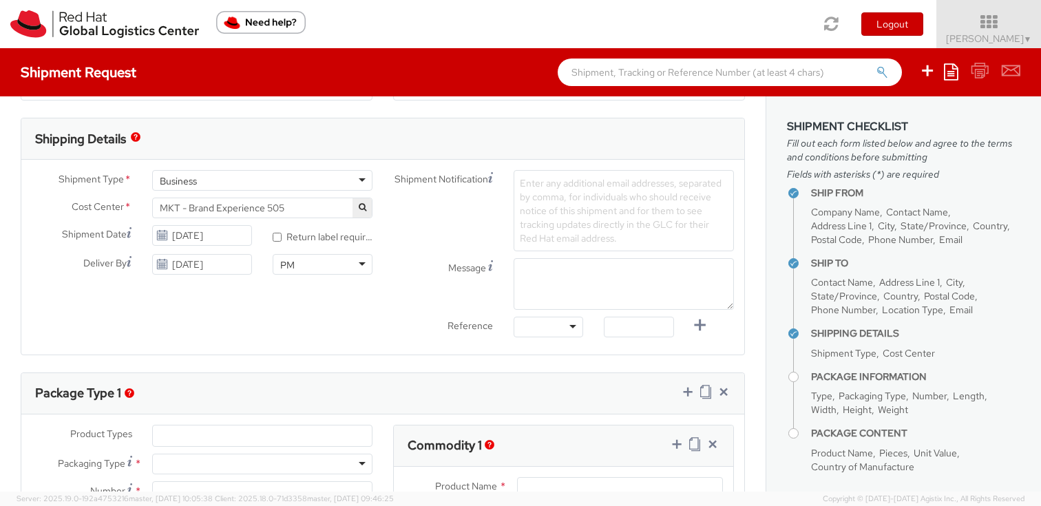
click at [566, 331] on div at bounding box center [549, 327] width 70 height 21
click at [550, 280] on textarea "Message" at bounding box center [624, 284] width 220 height 52
type textarea "Time: Afternoon"
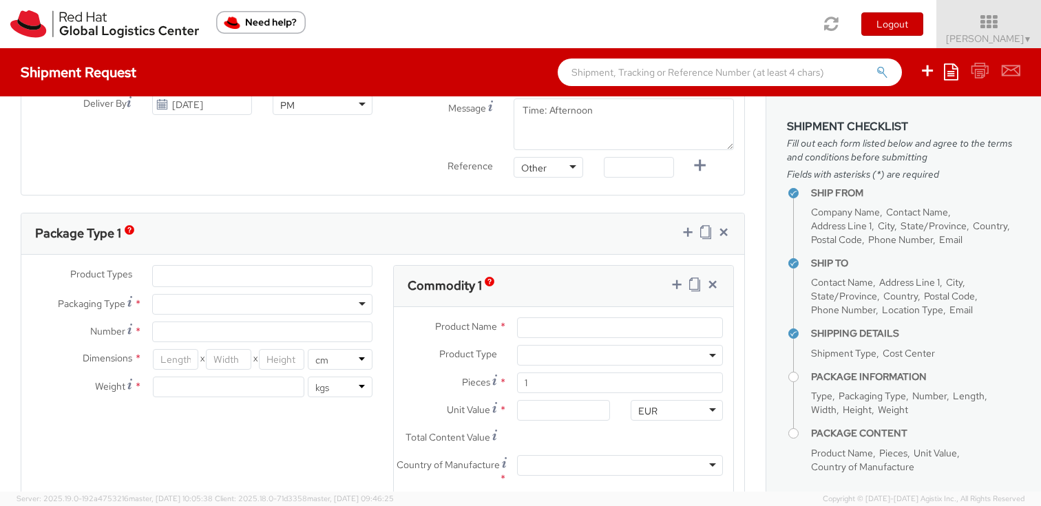
scroll to position [574, 0]
click at [169, 271] on li at bounding box center [163, 272] width 21 height 21
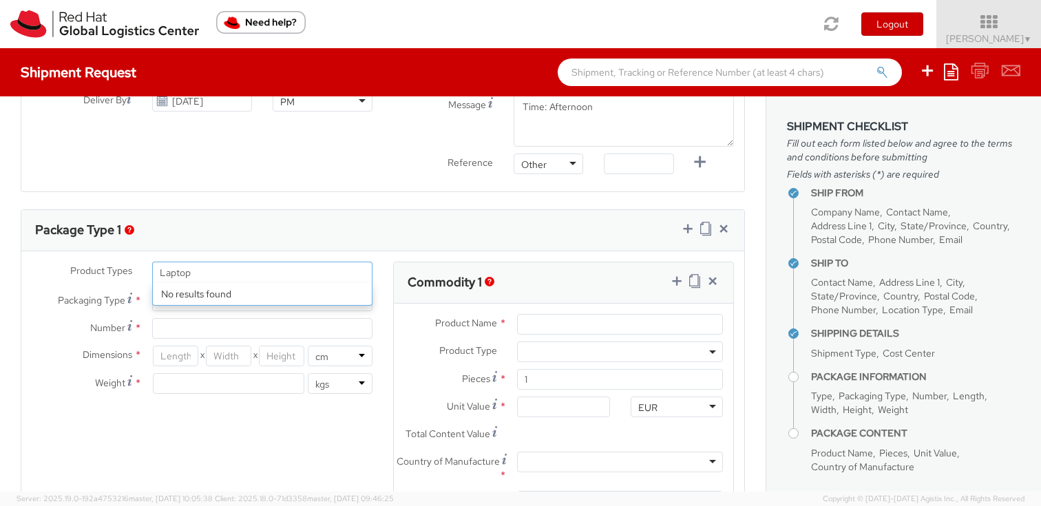
type input "Laptop"
click at [99, 446] on div "Product Types * Documents Docking Station Laptop Monitor Other Hardware Server …" at bounding box center [382, 413] width 723 height 302
click at [166, 306] on div at bounding box center [262, 301] width 220 height 21
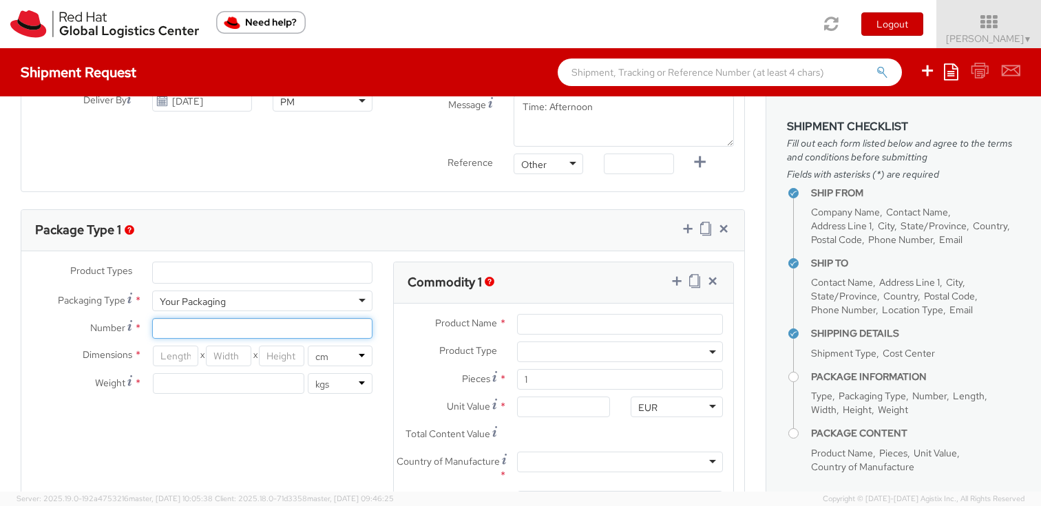
click at [165, 333] on input "Number *" at bounding box center [262, 328] width 220 height 21
type input "One"
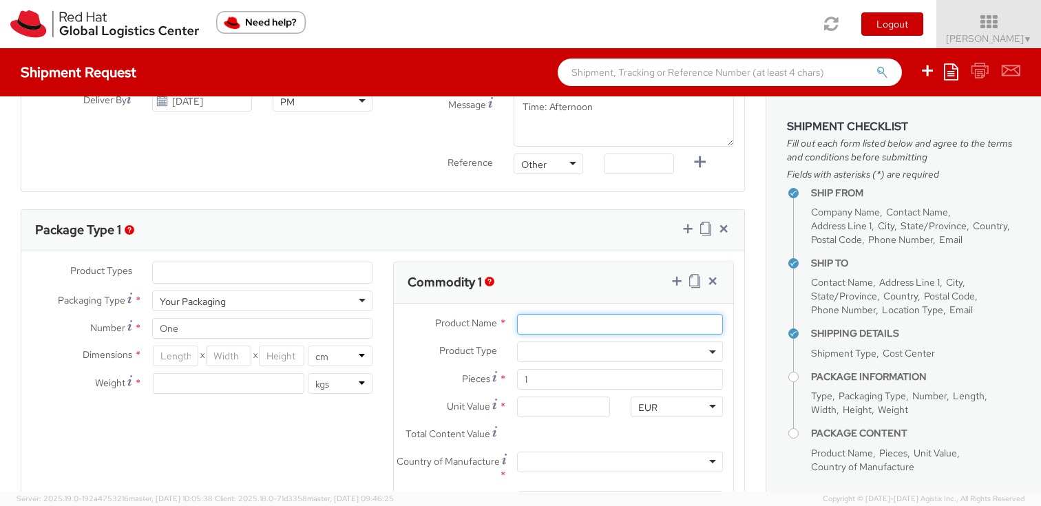
click at [541, 320] on input "Product Name *" at bounding box center [620, 324] width 206 height 21
type input "m"
type input "Macbook"
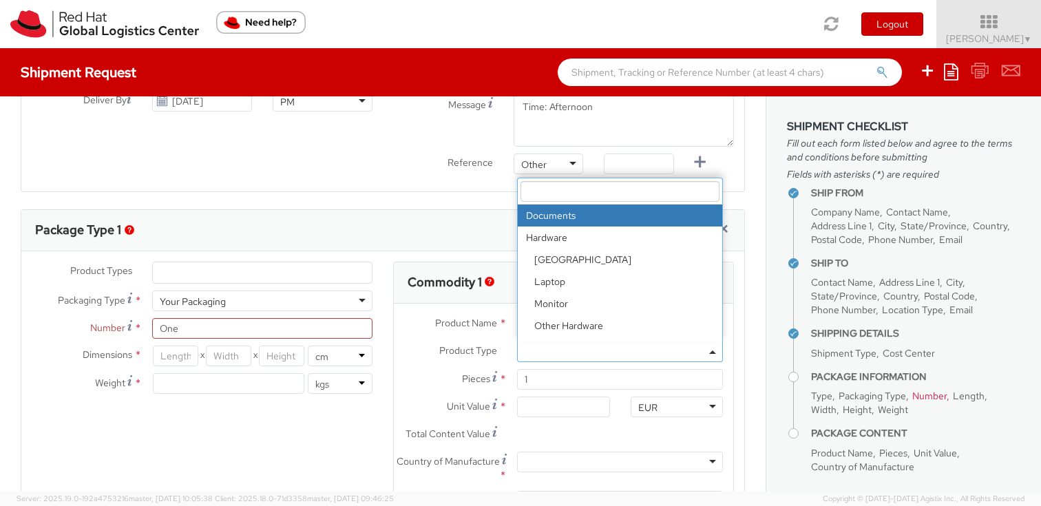
click at [547, 352] on span at bounding box center [620, 352] width 206 height 21
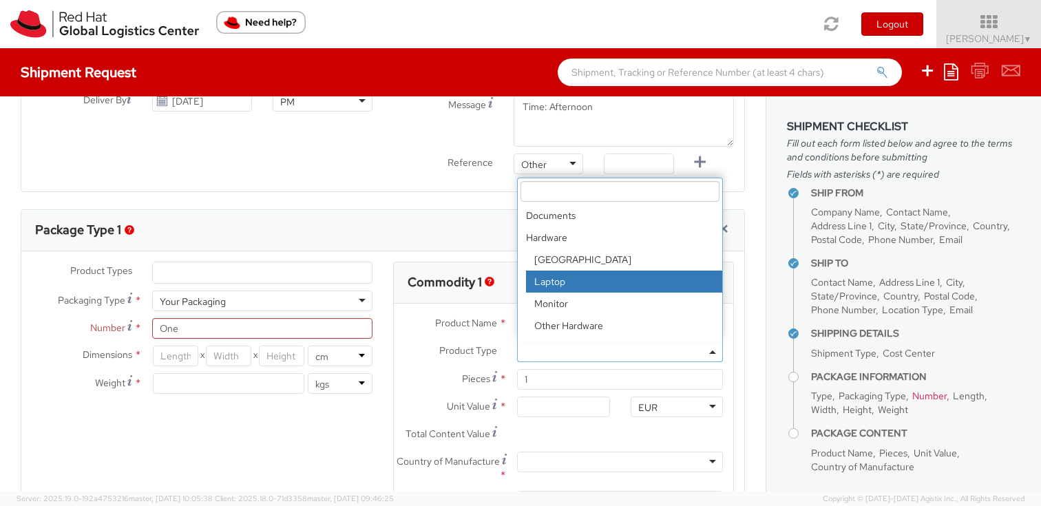
select select "LAPTOP"
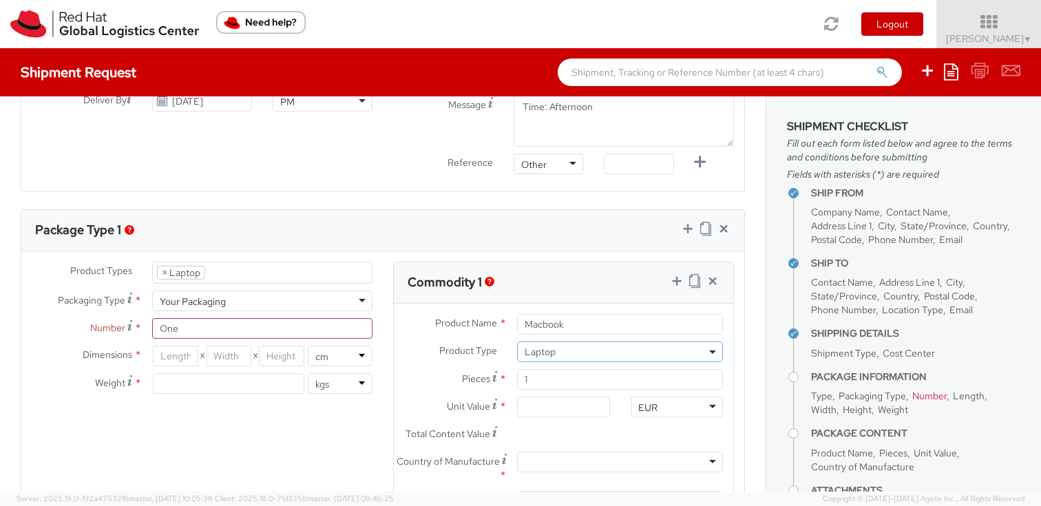
scroll to position [39, 0]
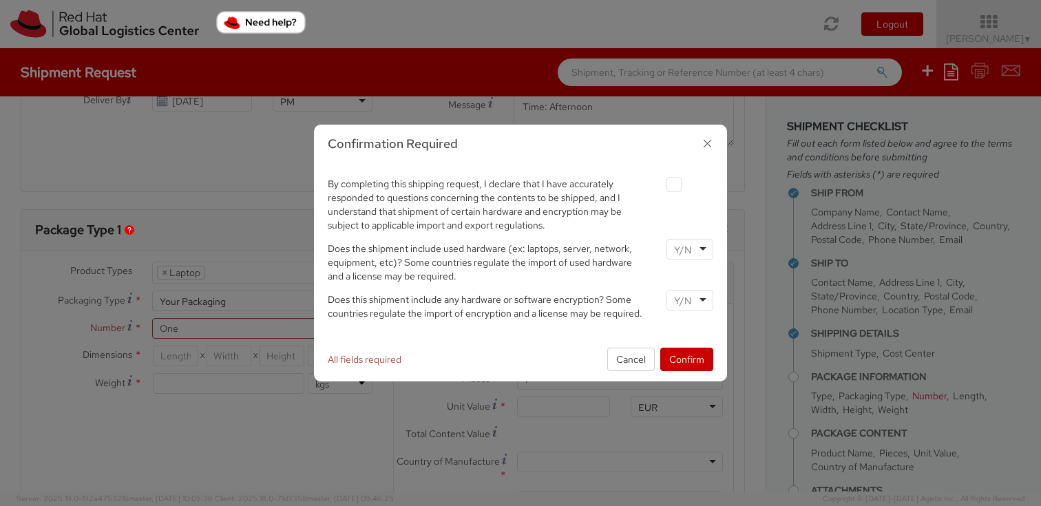
click at [681, 250] on input "select-one" at bounding box center [684, 250] width 20 height 14
click at [677, 307] on input "select-one" at bounding box center [684, 301] width 20 height 14
click at [680, 371] on button "Confirm" at bounding box center [687, 359] width 53 height 23
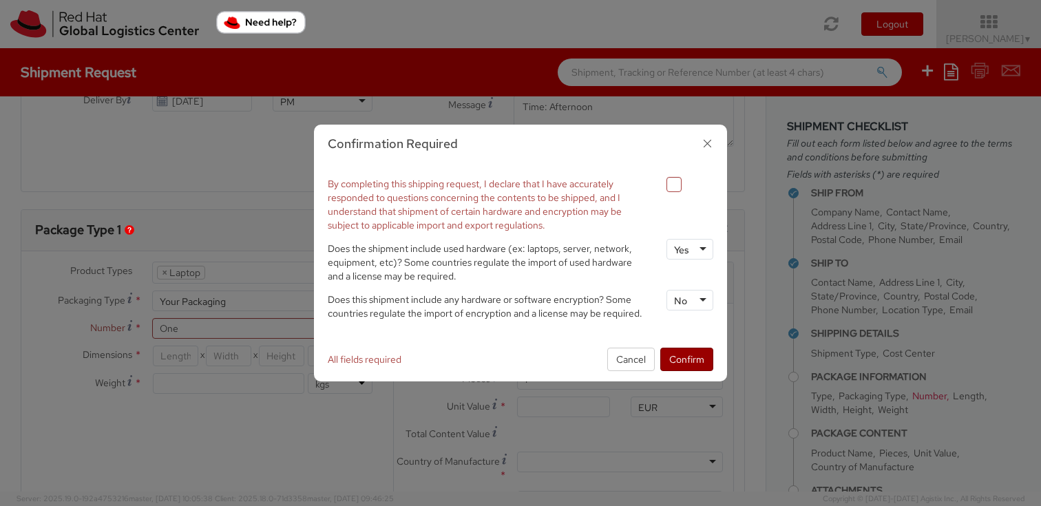
click at [678, 361] on button "Confirm" at bounding box center [687, 359] width 53 height 23
click at [684, 357] on button "Confirm" at bounding box center [687, 359] width 53 height 23
click at [674, 187] on label at bounding box center [674, 184] width 15 height 15
click at [663, 187] on input "checkbox" at bounding box center [658, 184] width 9 height 9
checkbox input "true"
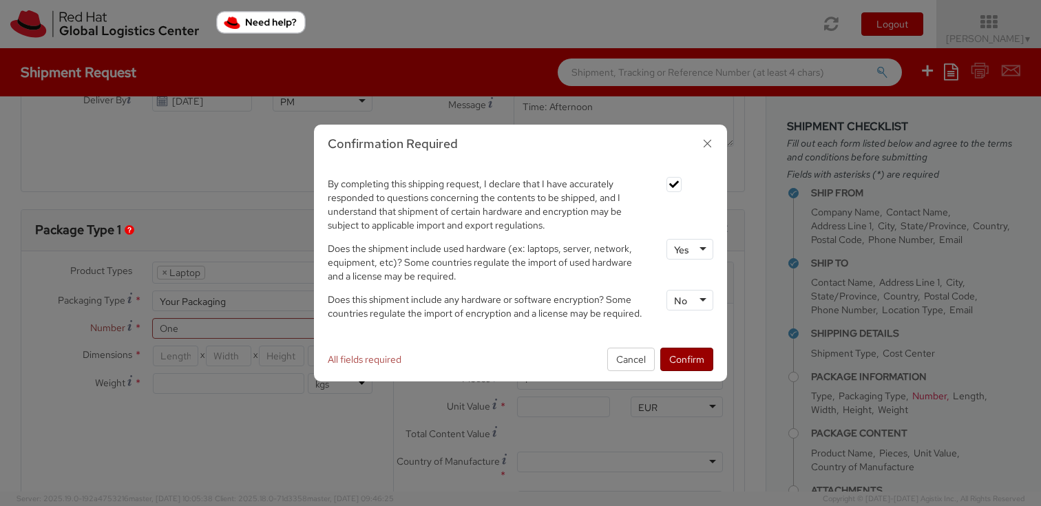
click at [687, 355] on button "Confirm" at bounding box center [687, 359] width 53 height 23
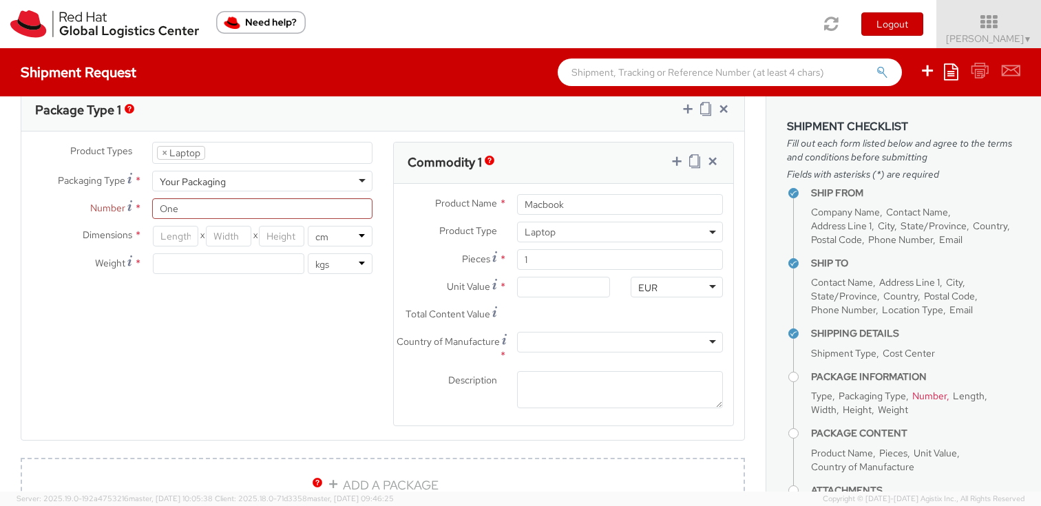
scroll to position [695, 0]
click at [527, 285] on input "Unit Value *" at bounding box center [563, 286] width 92 height 21
type input "1.00"
type input "10.00"
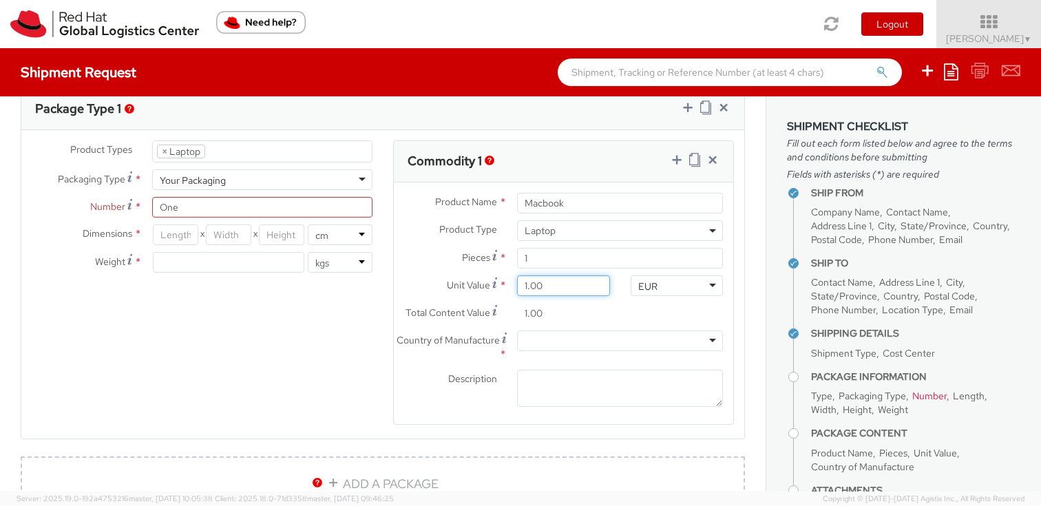
type input "10.00"
type input "100.00"
click at [601, 329] on div "Product Name * Macbook Product Type * Documents Docking Station Laptop Monitor …" at bounding box center [564, 304] width 340 height 242
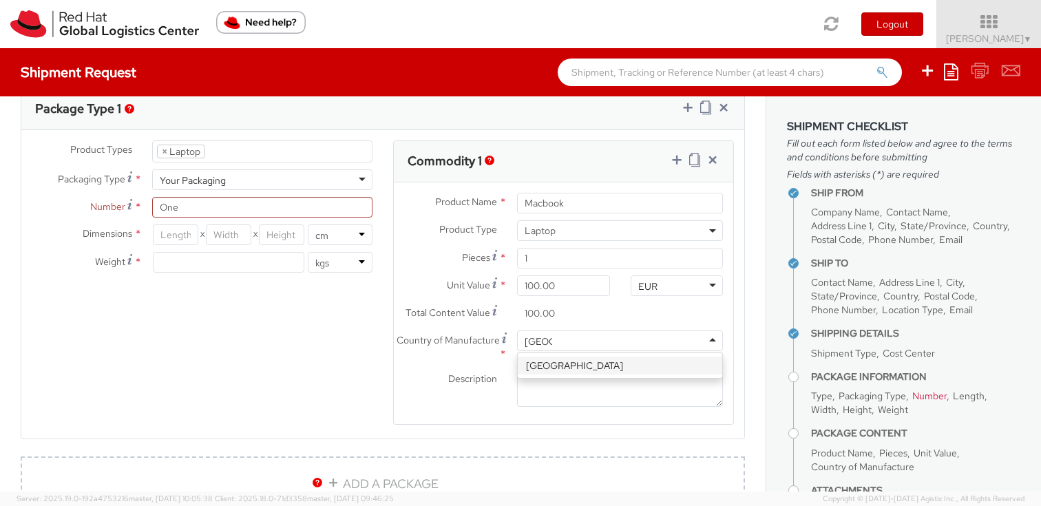
type input "[GEOGRAPHIC_DATA]"
click at [386, 398] on agx-form-section "Commodity 1 Product Name * Macbook Product Type * Documents Docking Station Lap…" at bounding box center [564, 292] width 362 height 302
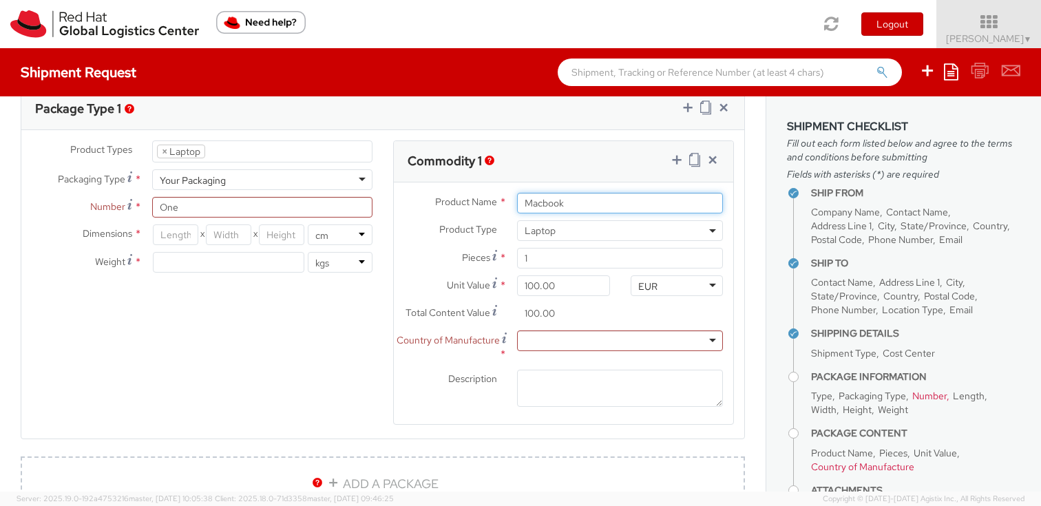
drag, startPoint x: 576, startPoint y: 200, endPoint x: 471, endPoint y: 200, distance: 104.7
click at [471, 200] on div "Product Name * Macbook" at bounding box center [564, 203] width 340 height 21
paste input "Apple MBP 15""
type input "Apple MBP 15""
click at [674, 340] on div at bounding box center [620, 341] width 206 height 21
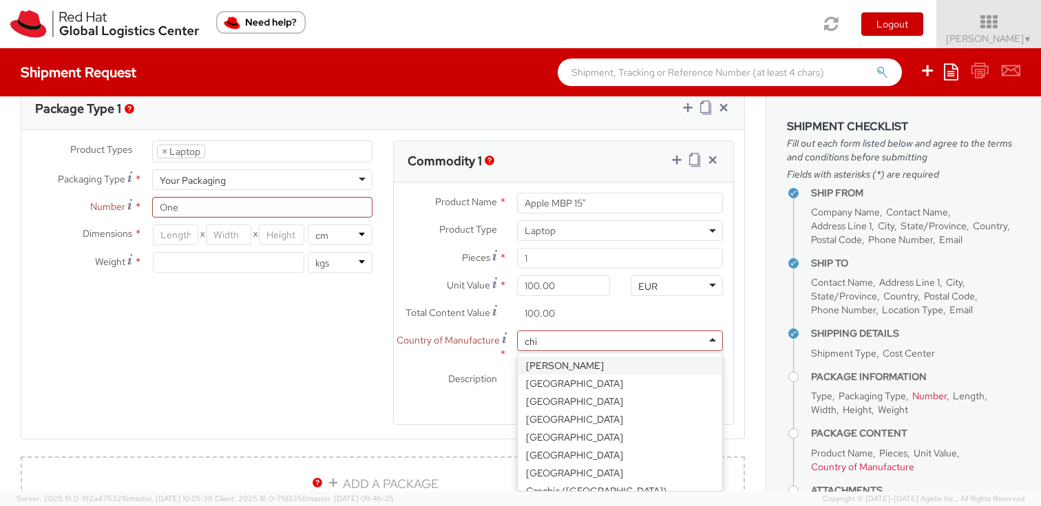
type input "chin"
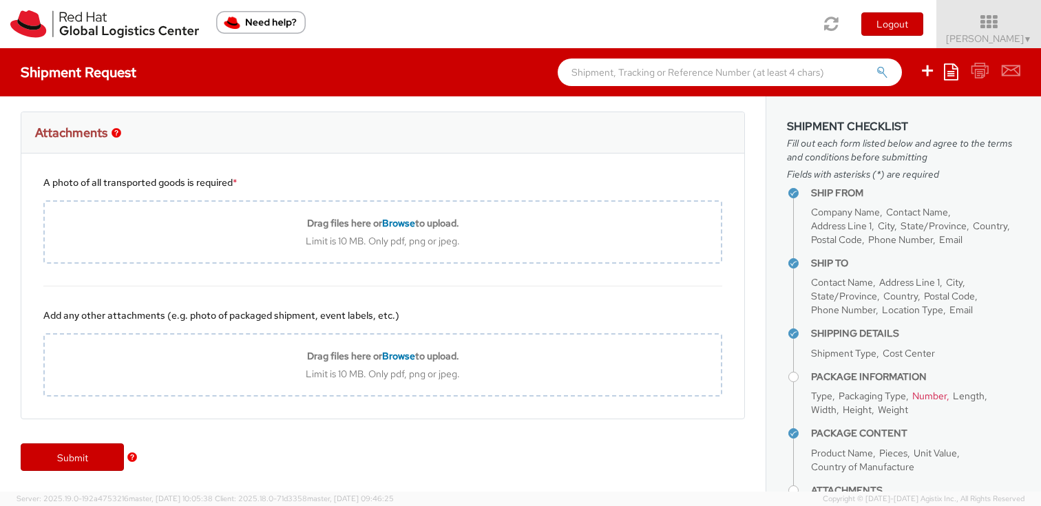
scroll to position [39, 0]
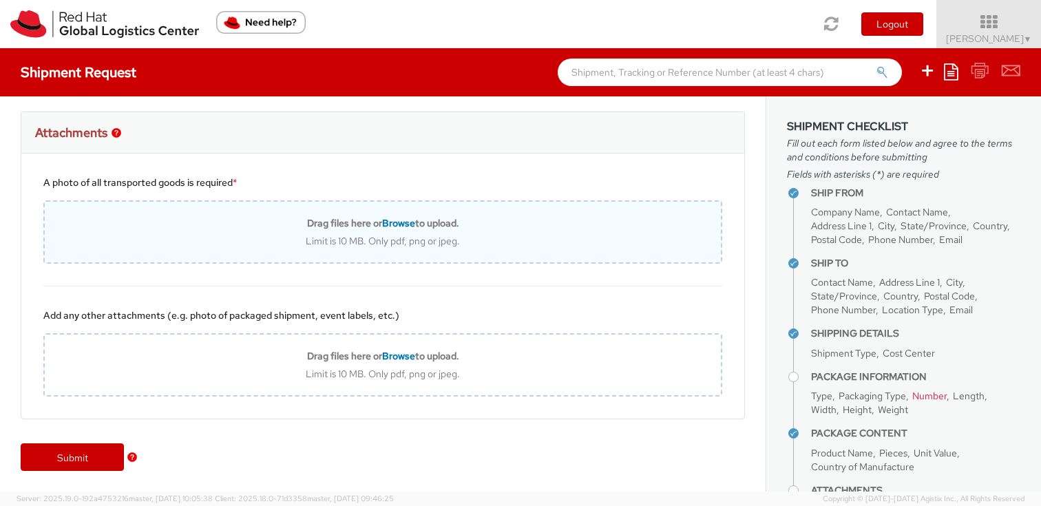
click at [395, 226] on span "Browse" at bounding box center [398, 223] width 33 height 12
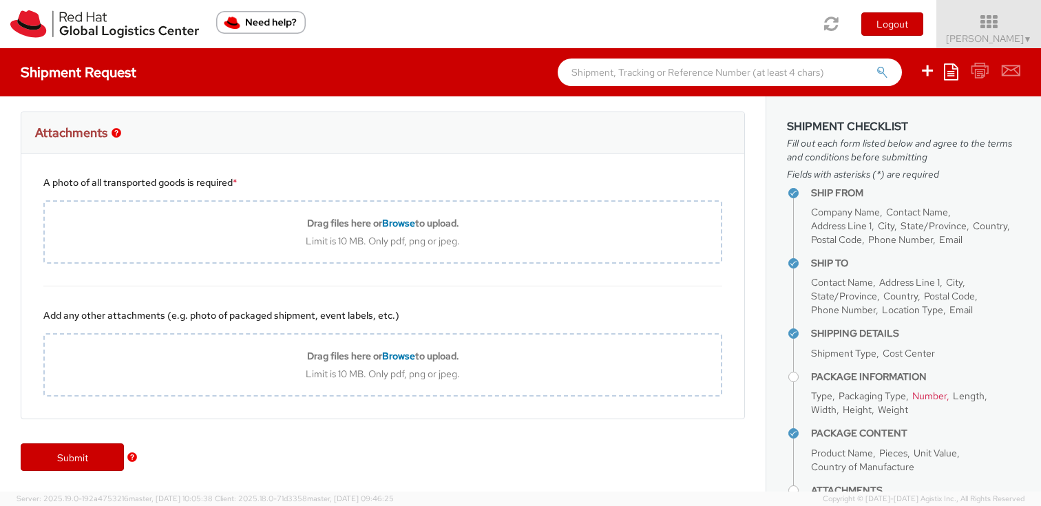
type input "C:\fakepath\IMG_9484.jpg"
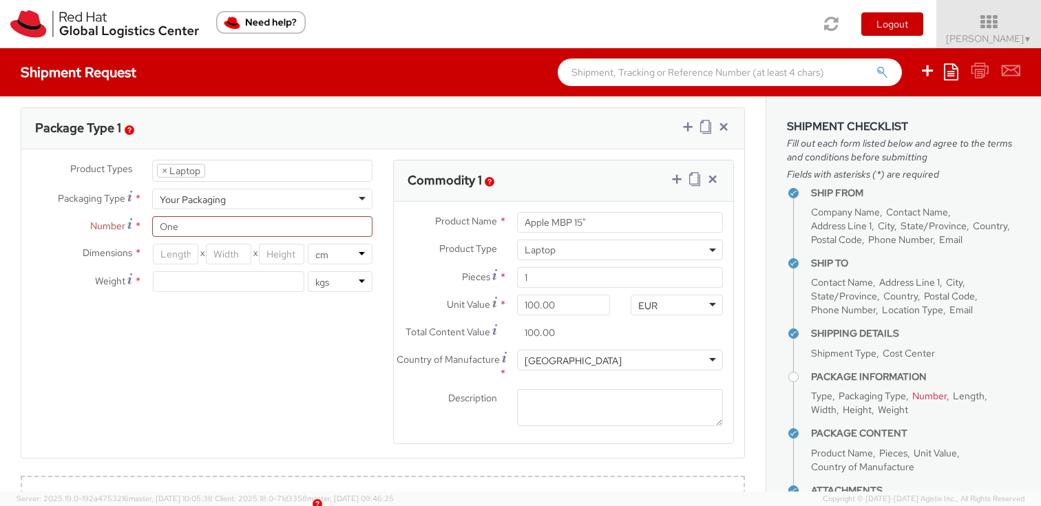
scroll to position [673, 0]
click at [191, 283] on input "number" at bounding box center [229, 284] width 152 height 21
click at [327, 289] on select "lbs kgs" at bounding box center [340, 284] width 65 height 21
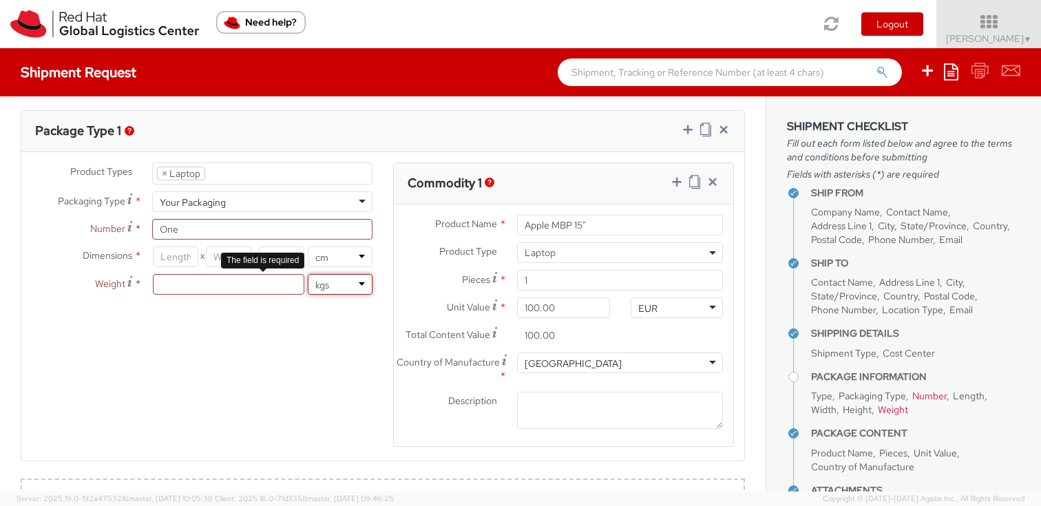
select select "LBS"
click at [308, 274] on select "lbs kgs" at bounding box center [340, 284] width 65 height 21
click at [181, 287] on input "number" at bounding box center [229, 284] width 152 height 21
type input "3"
click at [209, 428] on div "Product Types * Documents Docking Station Laptop Monitor Other Hardware Server …" at bounding box center [382, 314] width 723 height 302
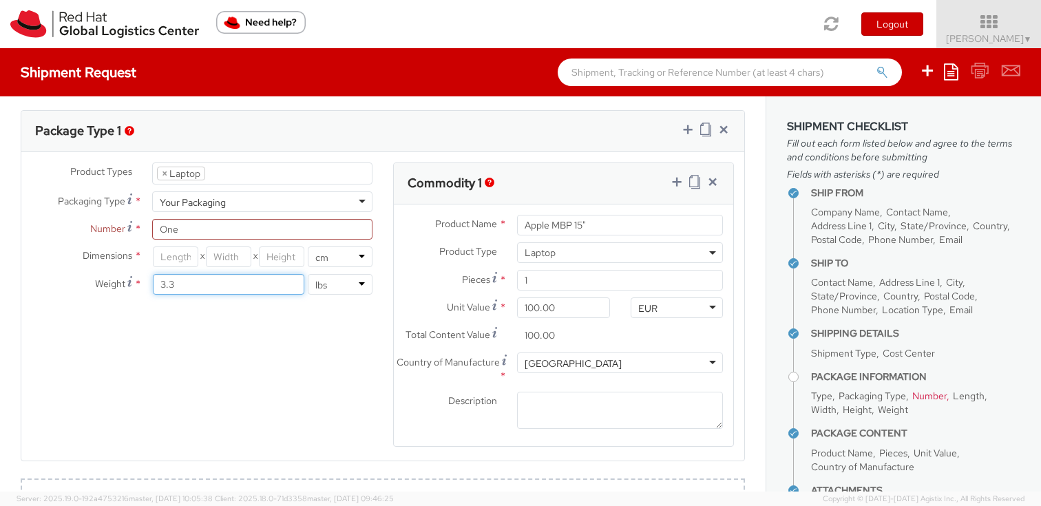
click at [177, 284] on input "3.3" at bounding box center [229, 284] width 152 height 21
type input "3.4"
click at [180, 349] on div "Product Types * Documents Docking Station Laptop Monitor Other Hardware Server …" at bounding box center [382, 314] width 723 height 302
click at [176, 266] on input "number" at bounding box center [175, 257] width 45 height 21
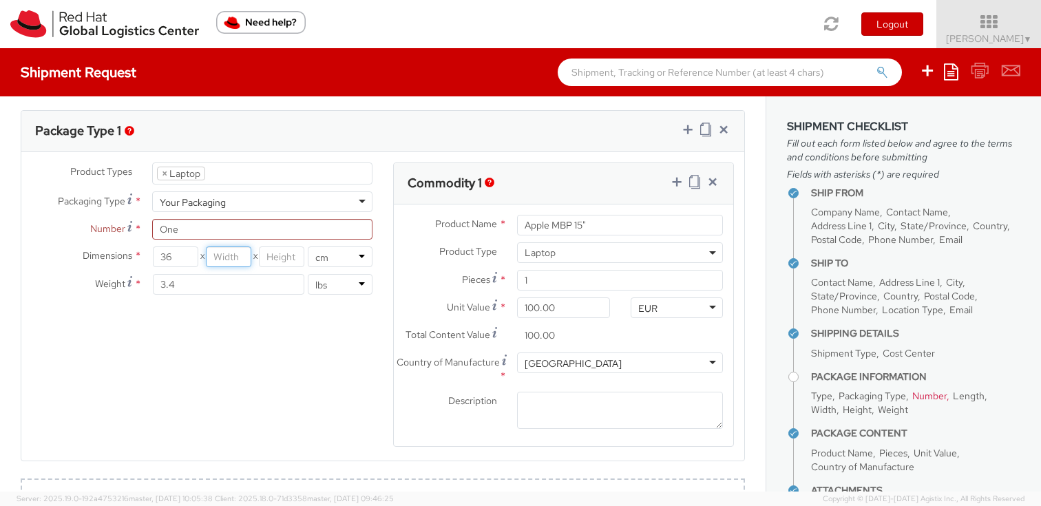
click at [244, 260] on input "number" at bounding box center [228, 257] width 45 height 21
click at [169, 260] on input "36" at bounding box center [175, 257] width 45 height 21
type input "35"
click at [219, 257] on input "number" at bounding box center [228, 257] width 45 height 21
type input "35"
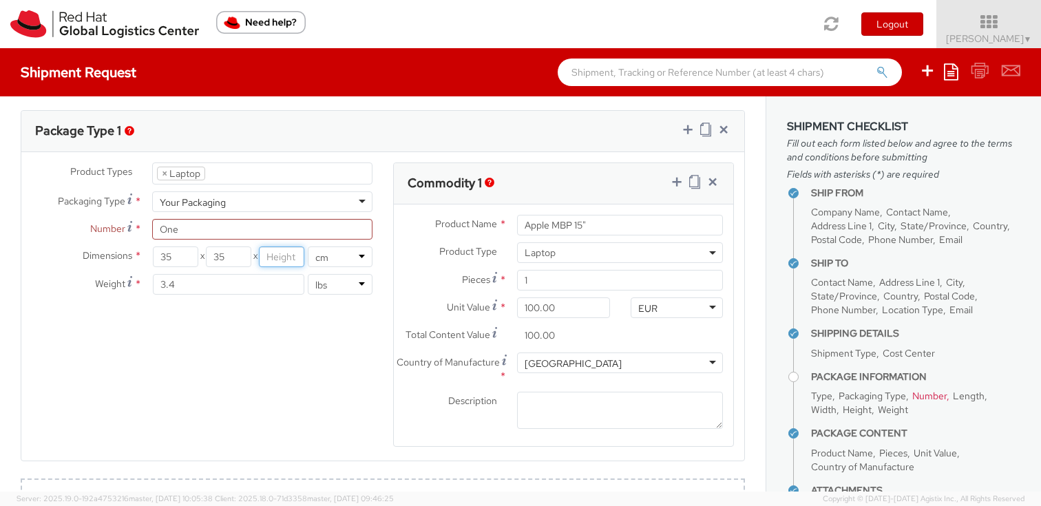
click at [287, 261] on input "number" at bounding box center [281, 257] width 45 height 21
type input "21"
click at [309, 359] on div "Product Types * Documents Docking Station Laptop Monitor Other Hardware Server …" at bounding box center [382, 314] width 723 height 302
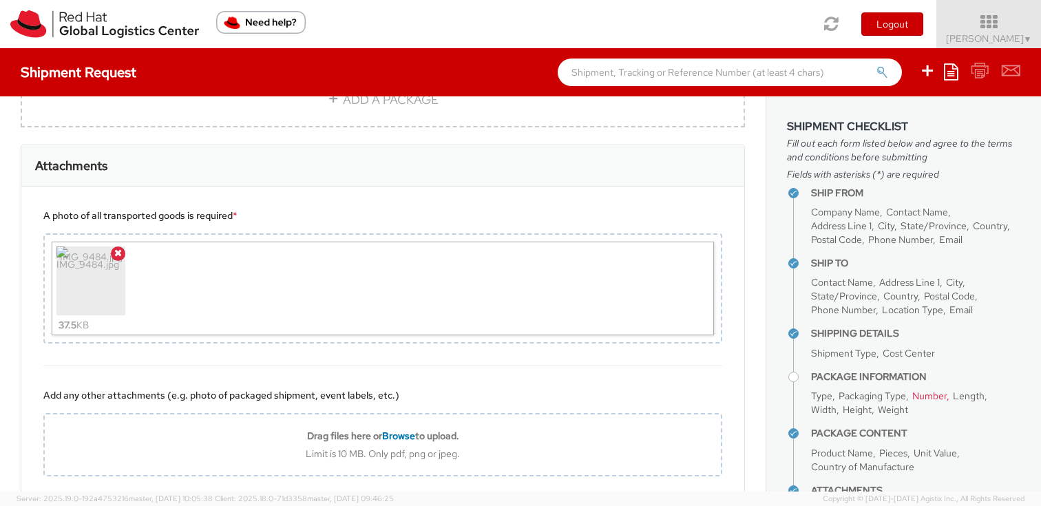
scroll to position [1159, 0]
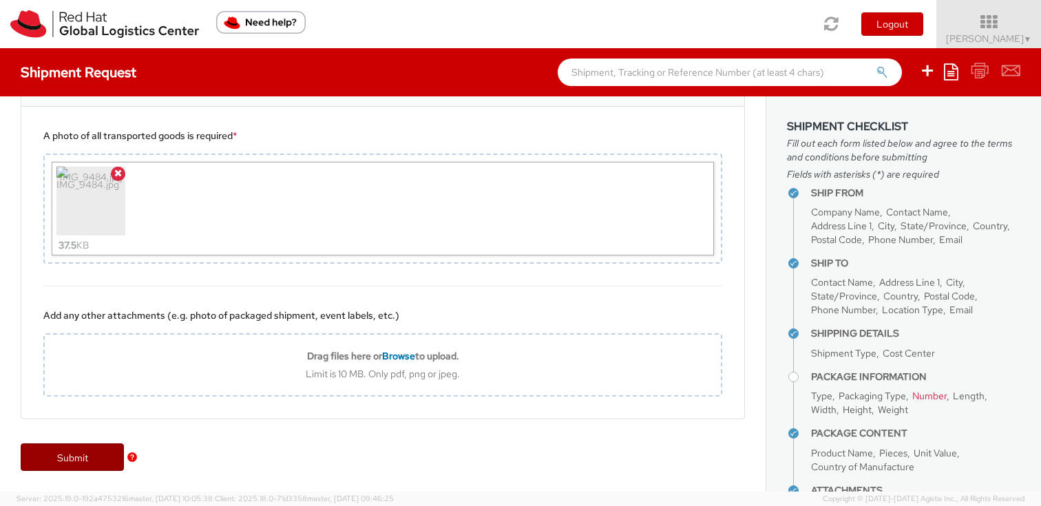
click at [59, 457] on link "Submit" at bounding box center [72, 458] width 103 height 28
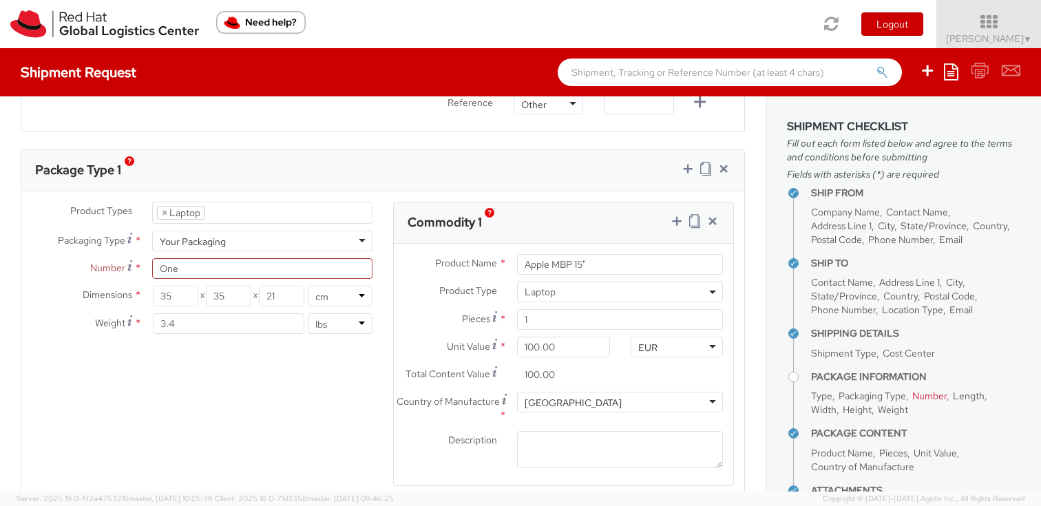
scroll to position [621, 0]
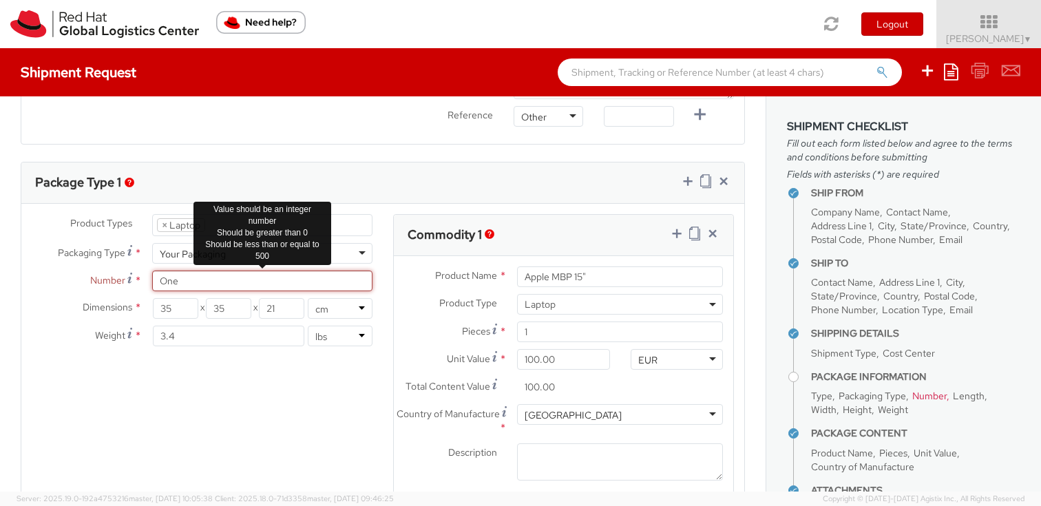
click at [204, 280] on input "One" at bounding box center [262, 281] width 220 height 21
type input "O"
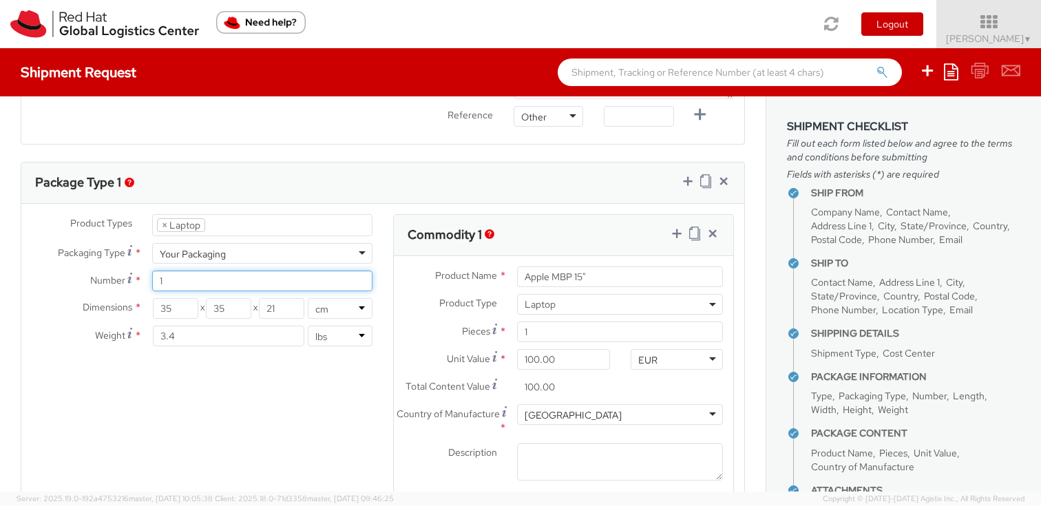
type input "1"
click at [223, 424] on div "Product Types * Documents Docking Station Laptop Monitor Other Hardware Server …" at bounding box center [382, 365] width 723 height 302
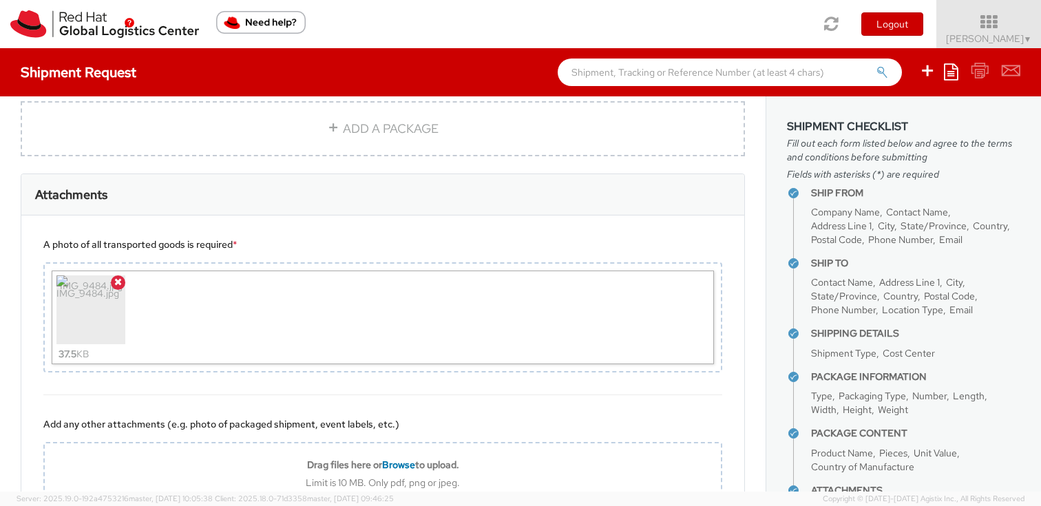
scroll to position [1159, 0]
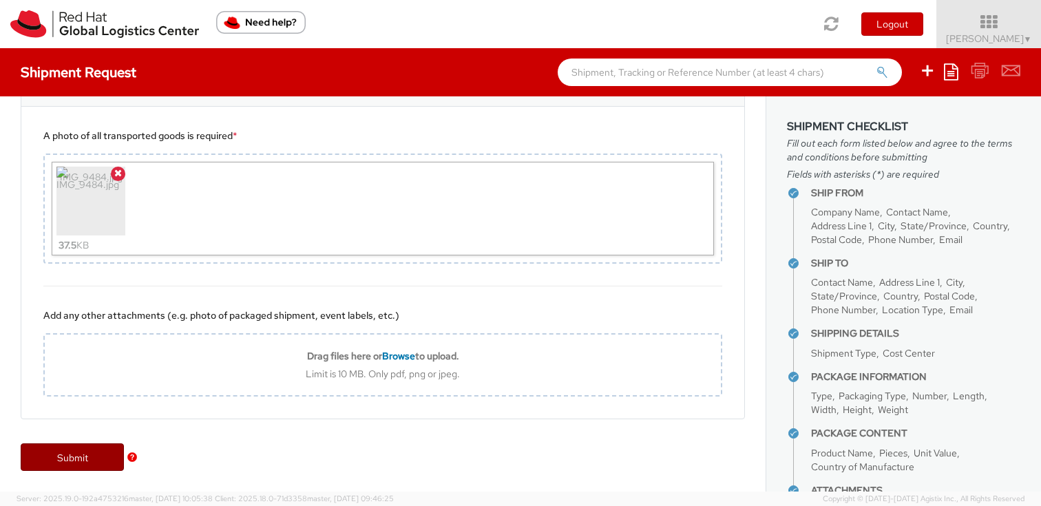
click at [83, 457] on link "Submit" at bounding box center [72, 458] width 103 height 28
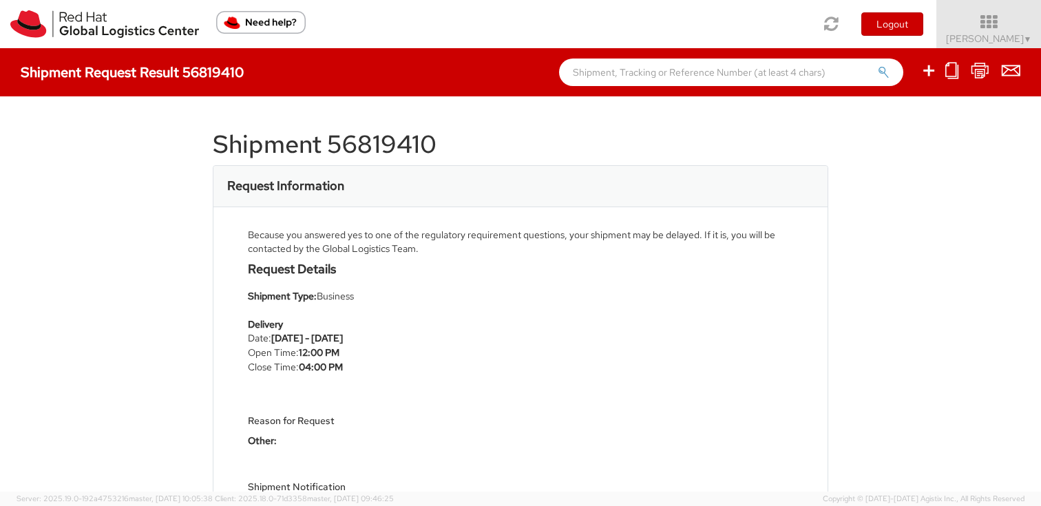
scroll to position [760, 0]
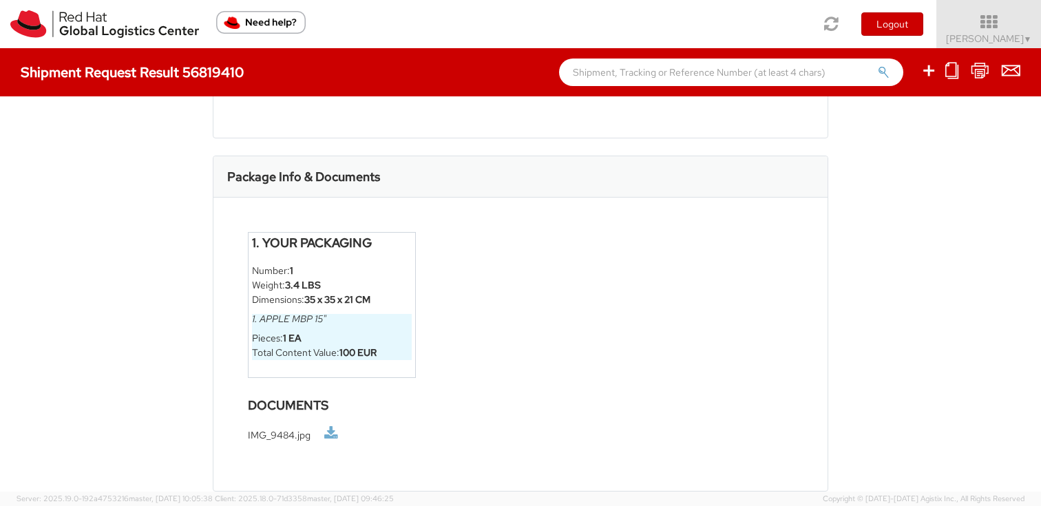
click at [335, 432] on link at bounding box center [331, 433] width 14 height 14
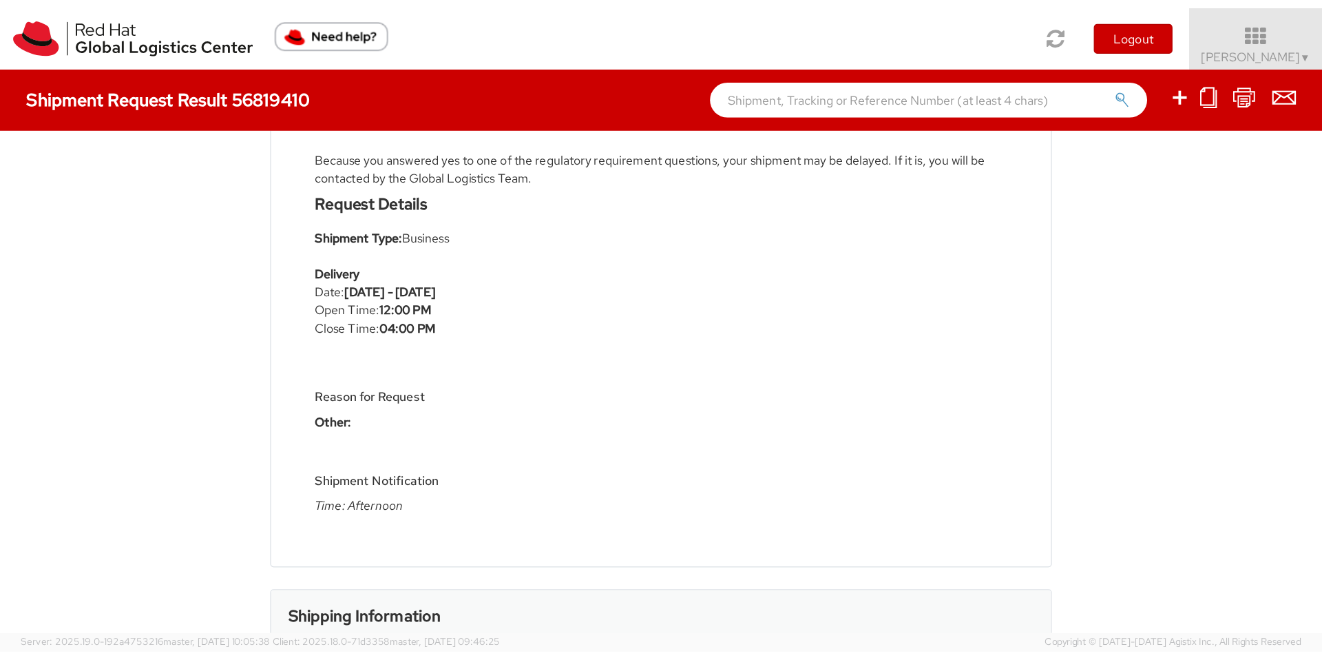
scroll to position [0, 0]
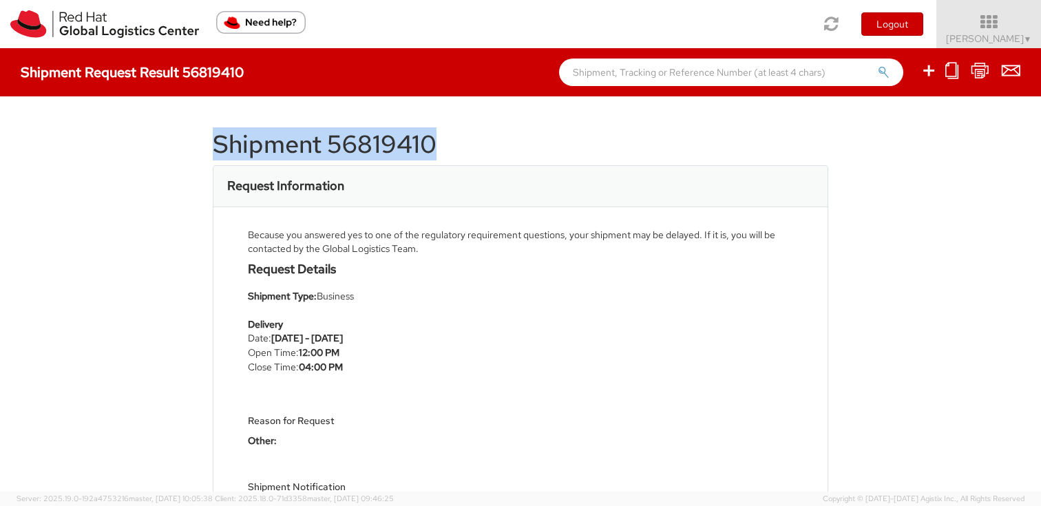
drag, startPoint x: 214, startPoint y: 142, endPoint x: 436, endPoint y: 145, distance: 222.5
click at [436, 145] on h1 "Shipment 56819410" at bounding box center [521, 145] width 616 height 28
copy h1 "Shipment 56819410"
